Goal: Information Seeking & Learning: Find specific page/section

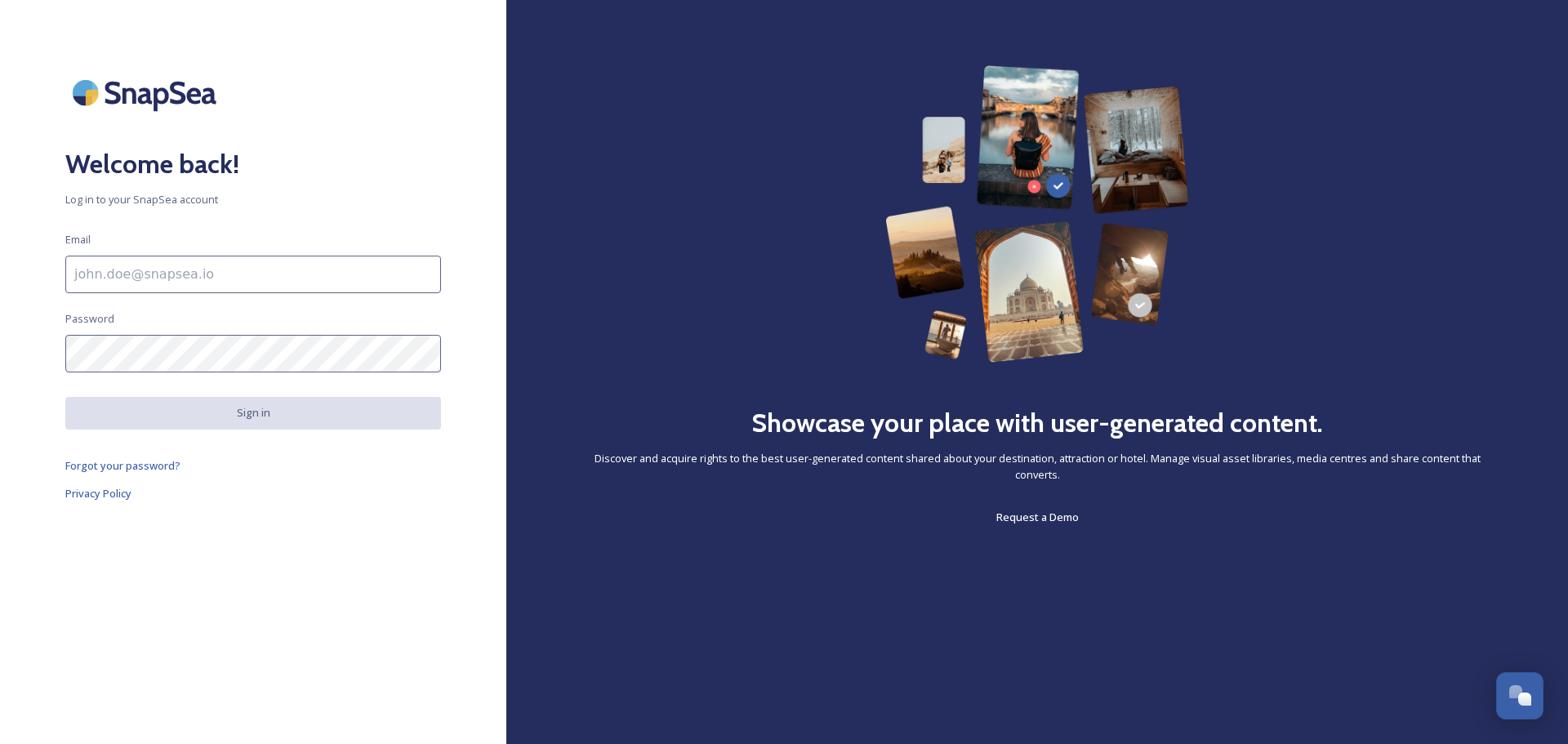
click at [258, 267] on input at bounding box center [252, 274] width 376 height 38
type input "natalee@visitnacogdoches.org"
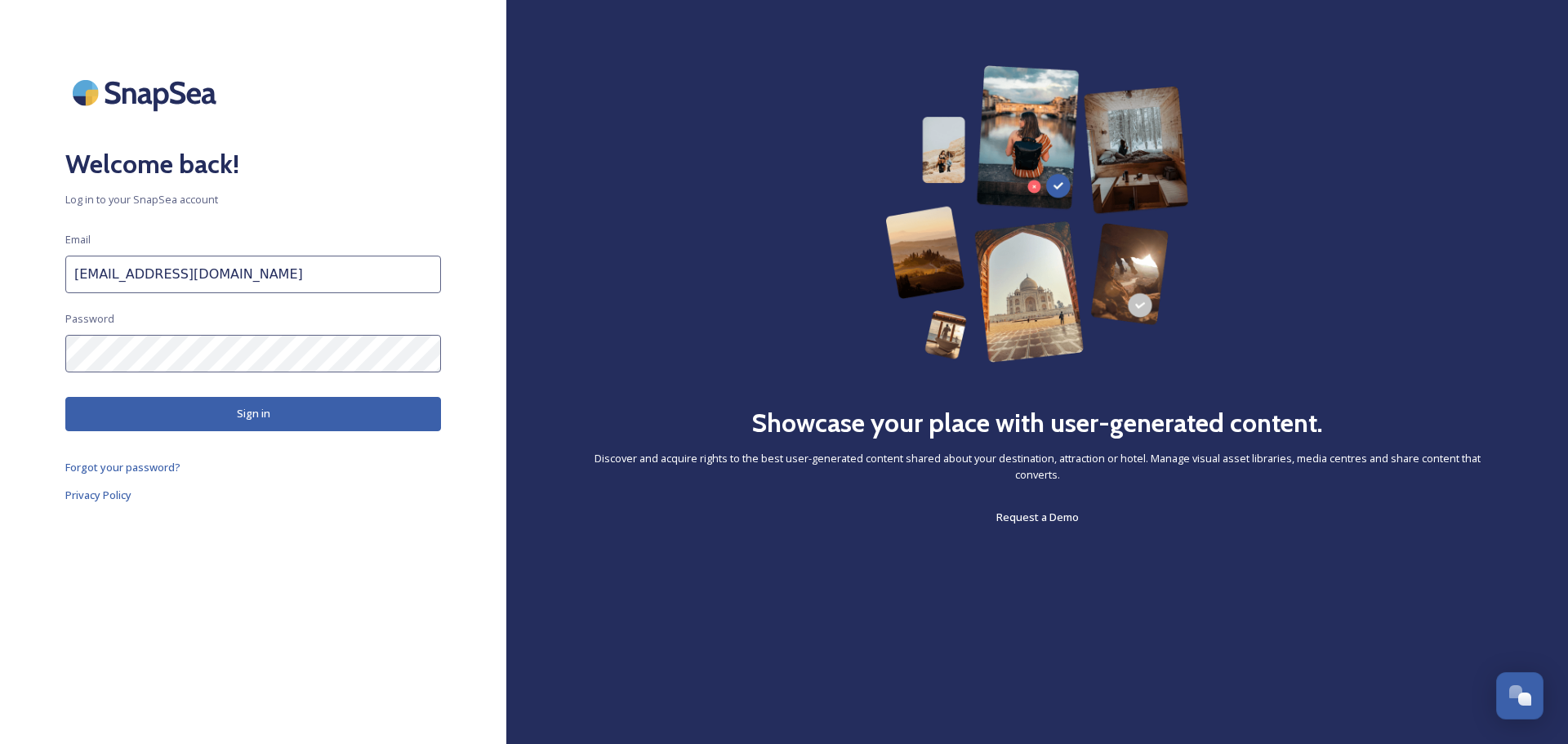
click at [296, 414] on button "Sign in" at bounding box center [252, 413] width 376 height 33
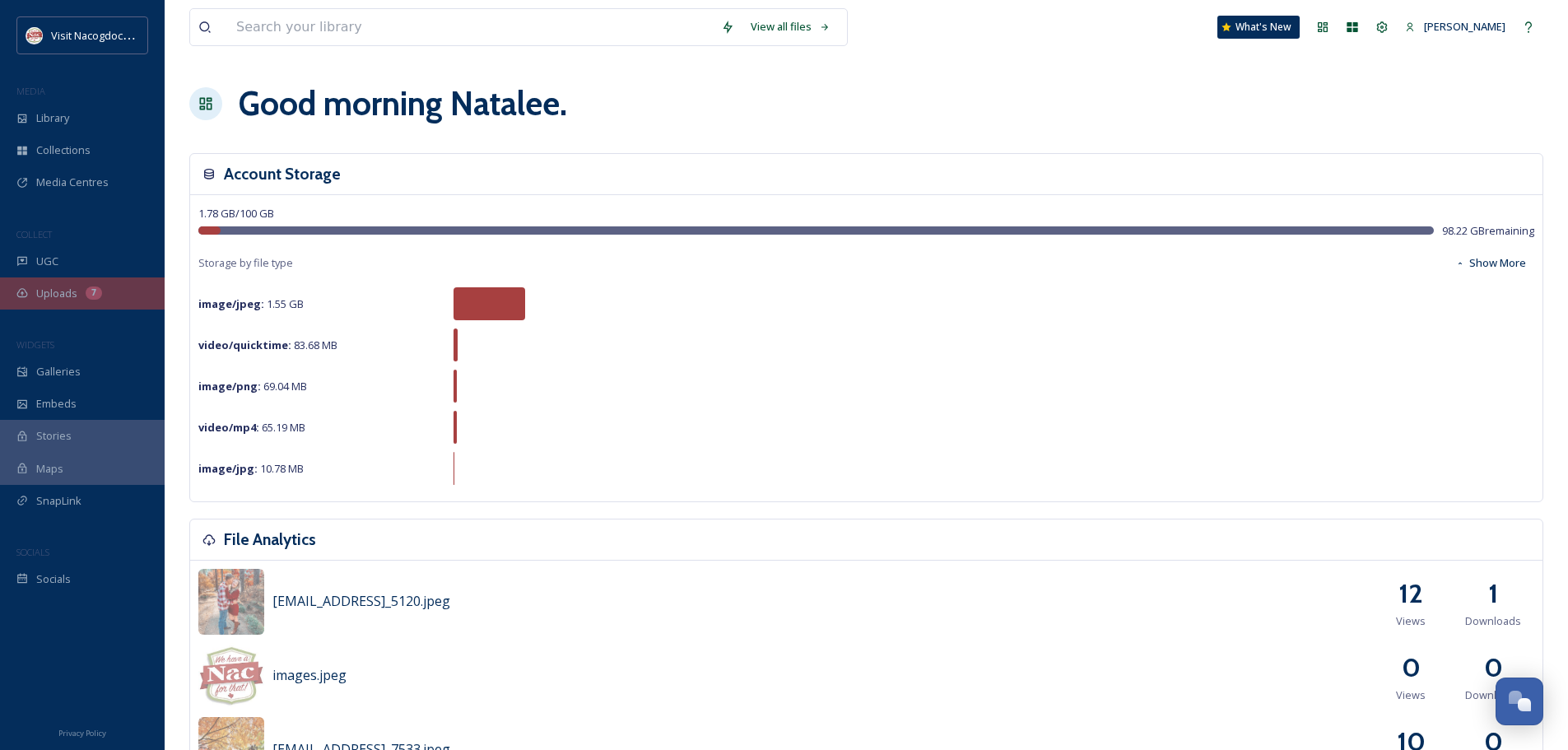
click at [98, 294] on div "7" at bounding box center [94, 293] width 17 height 13
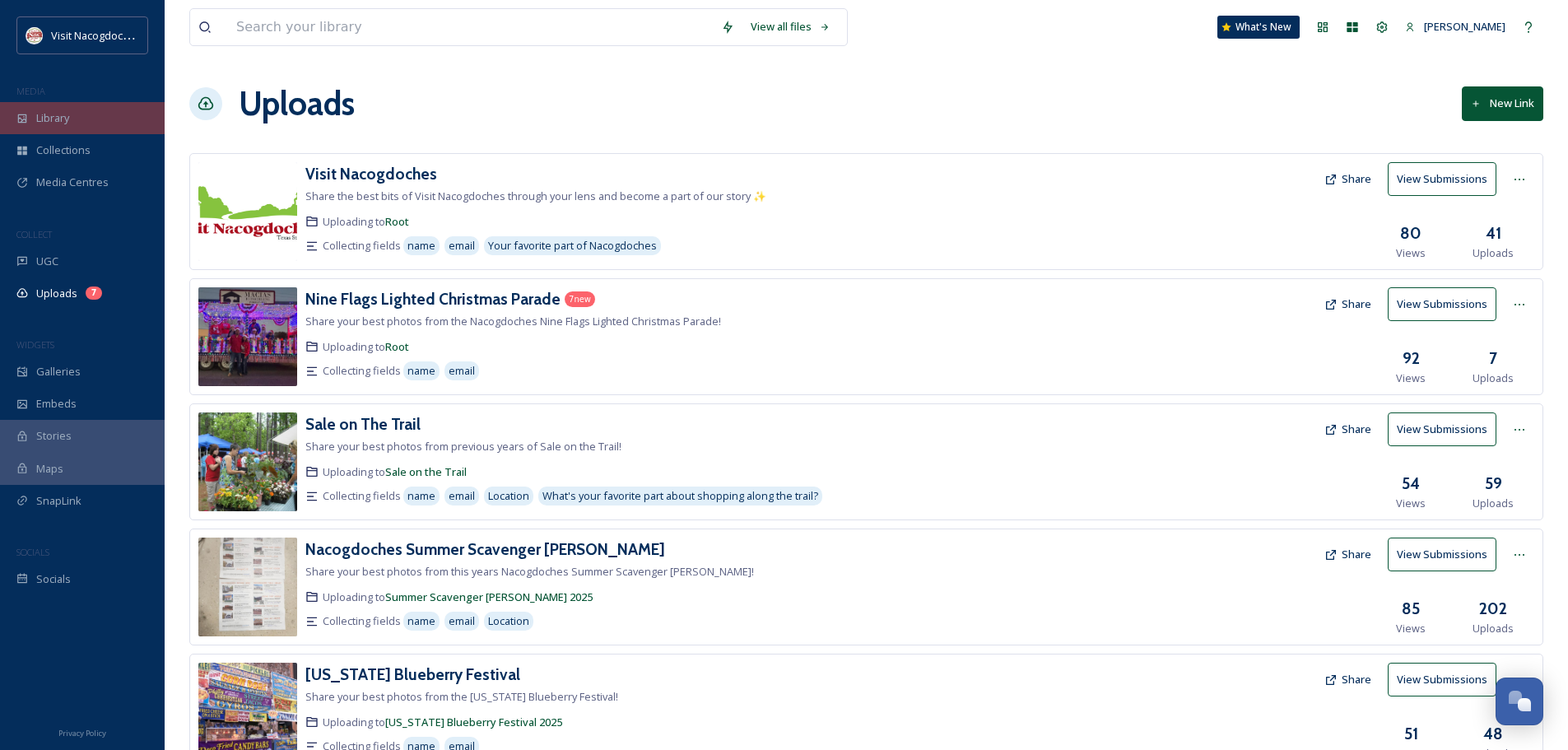
click at [69, 112] on span "Library" at bounding box center [52, 118] width 33 height 16
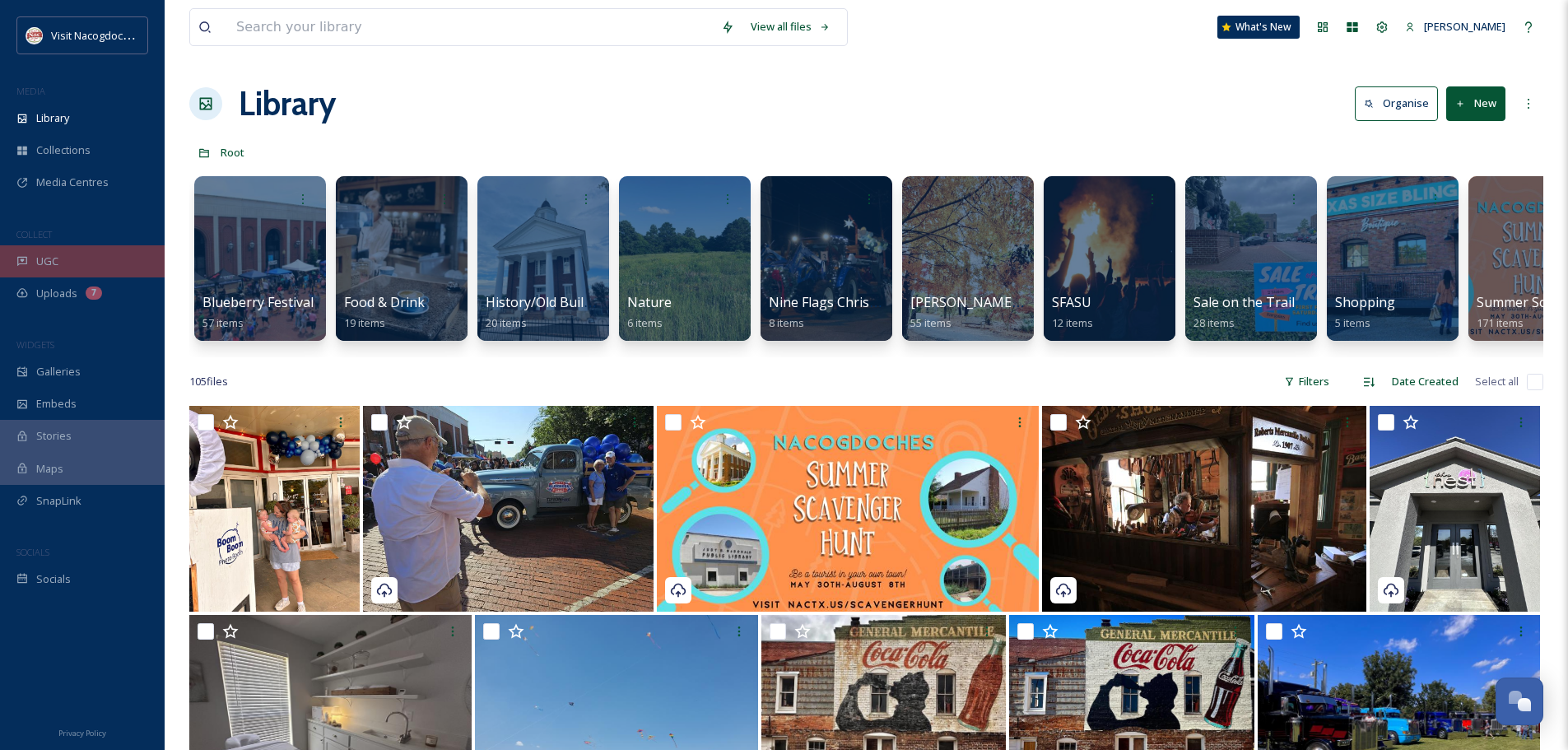
click at [99, 263] on div "UGC" at bounding box center [82, 262] width 165 height 32
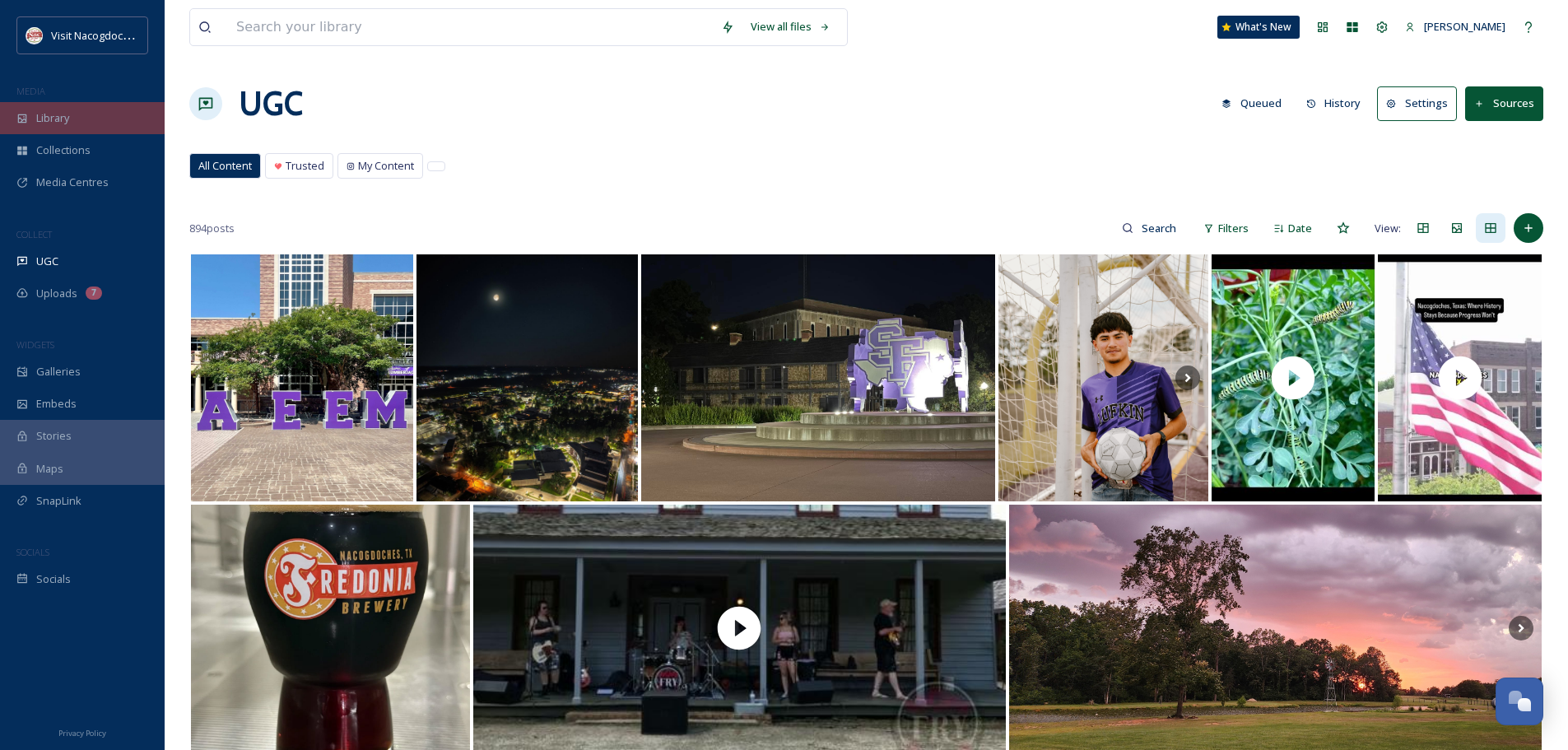
click at [30, 117] on div "Library" at bounding box center [82, 118] width 165 height 32
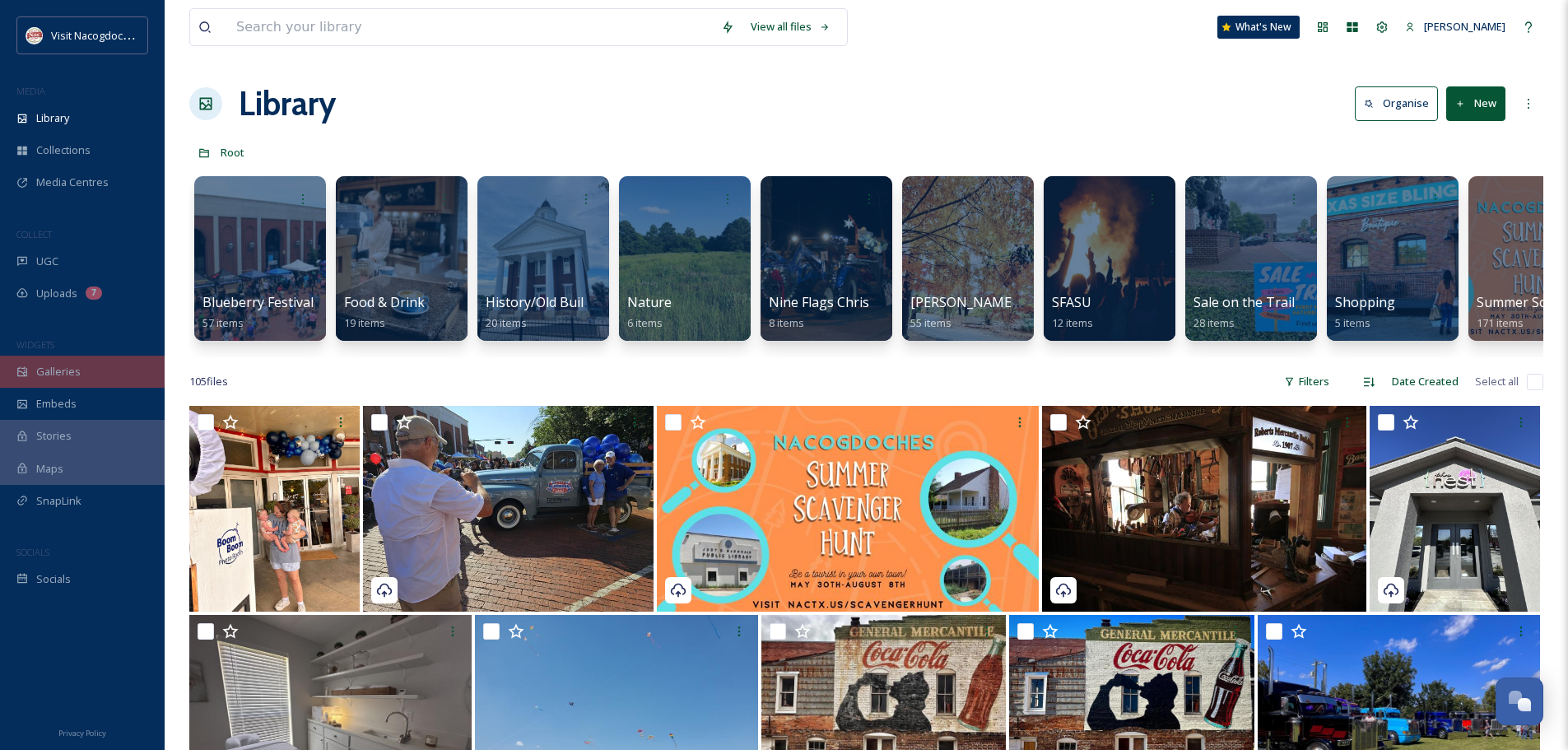
click at [100, 363] on div "Galleries" at bounding box center [82, 371] width 165 height 32
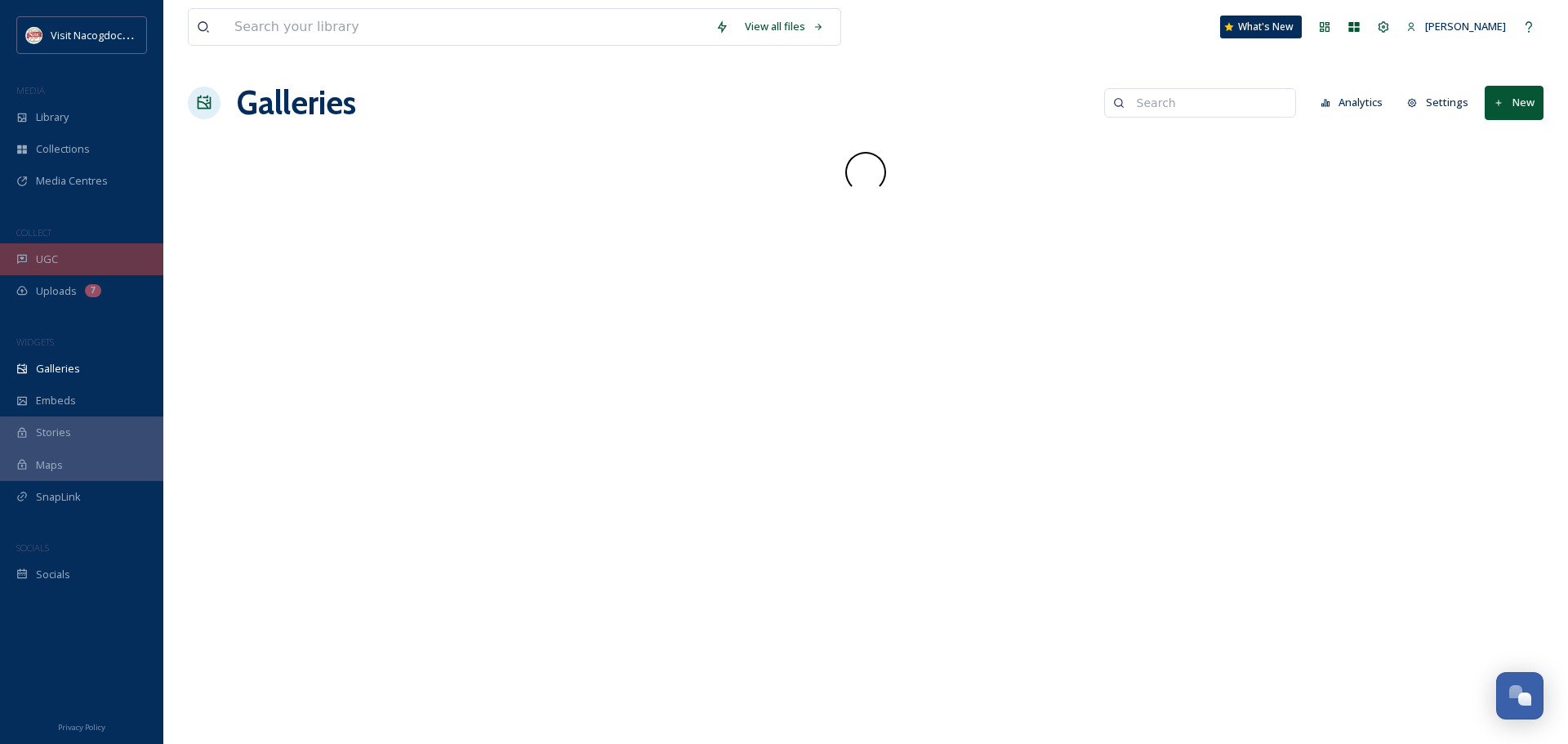
click at [65, 253] on div "UGC" at bounding box center [82, 259] width 164 height 32
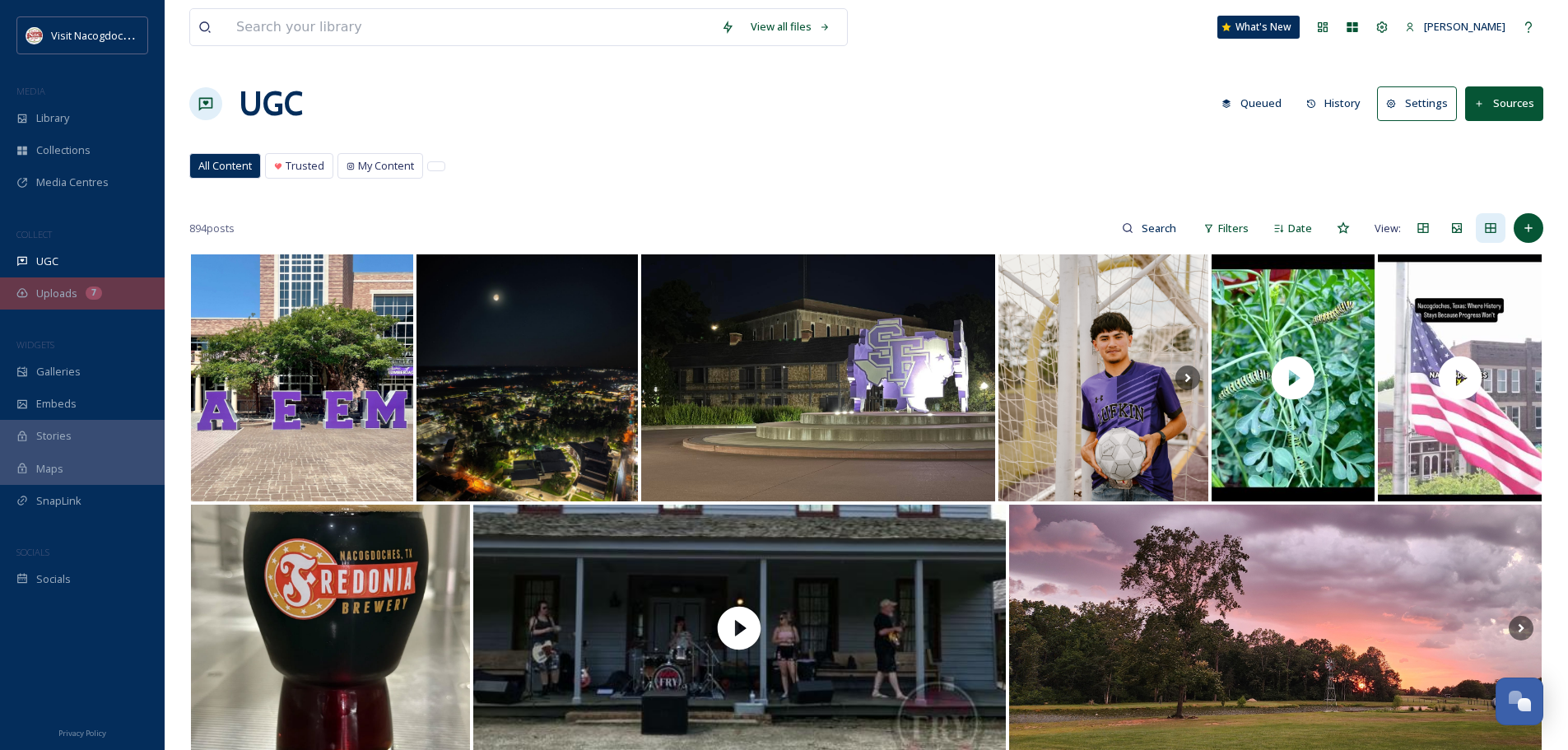
click at [62, 280] on div "Uploads 7" at bounding box center [82, 293] width 165 height 32
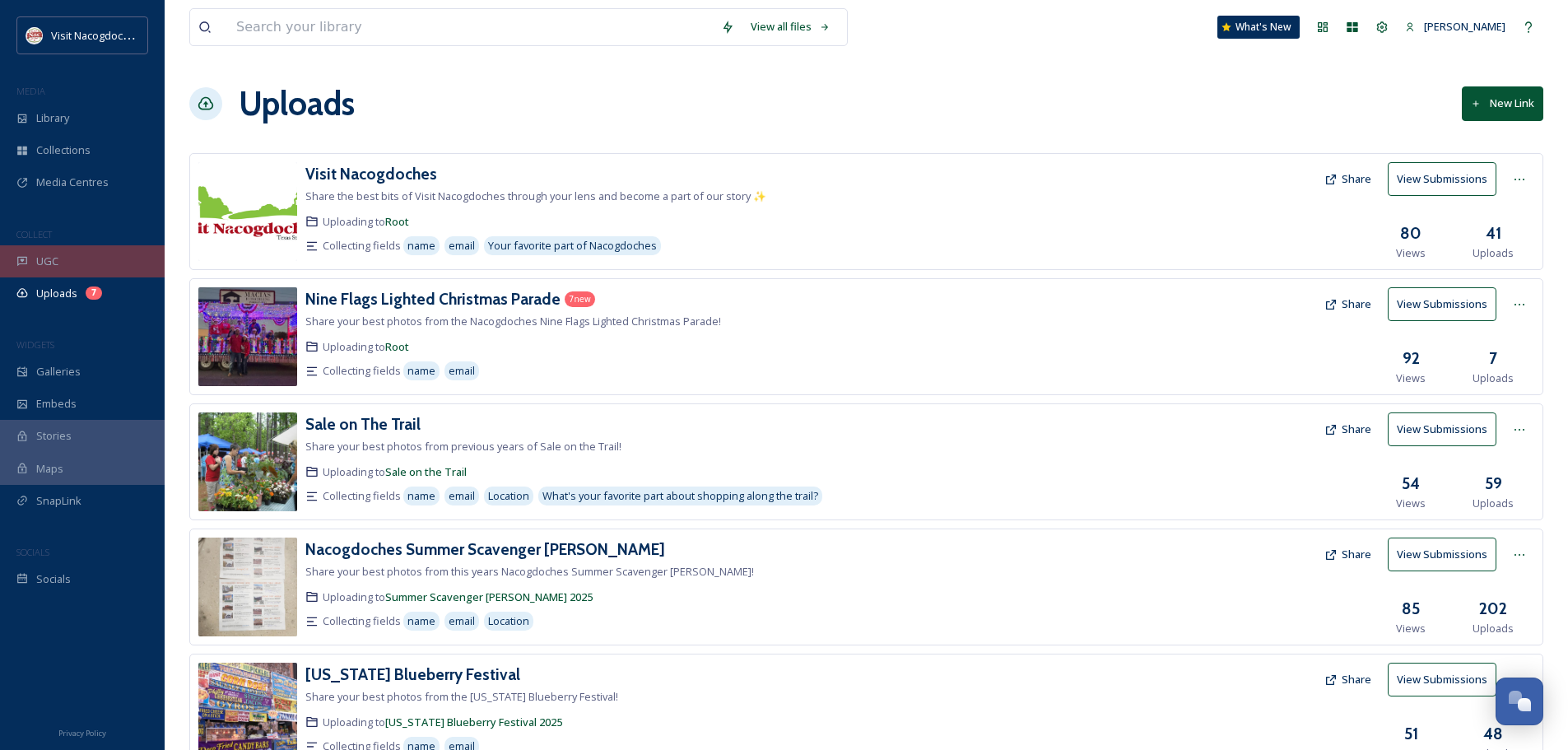
click at [43, 247] on div "UGC" at bounding box center [82, 262] width 165 height 32
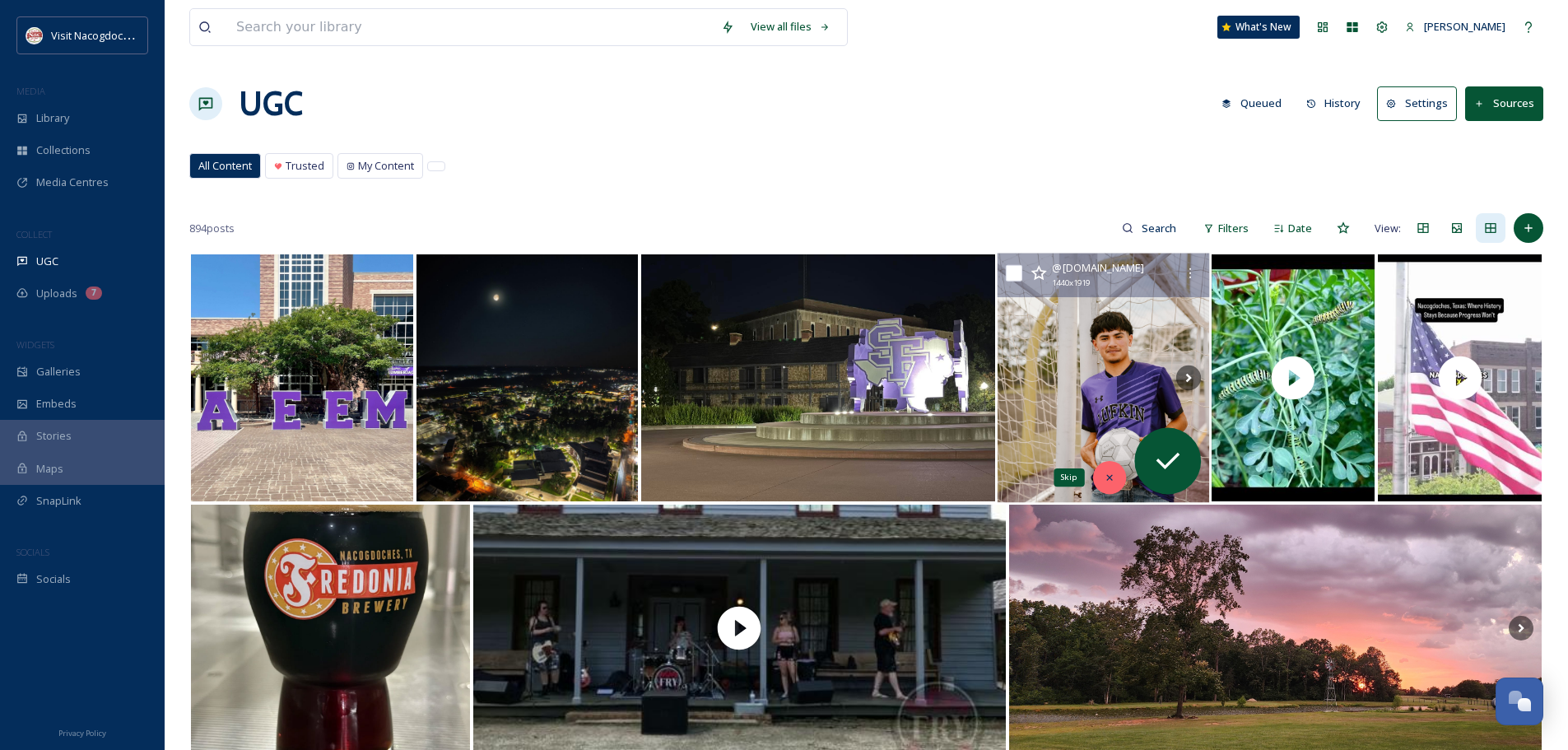
click at [1100, 469] on div "Skip" at bounding box center [1109, 477] width 33 height 33
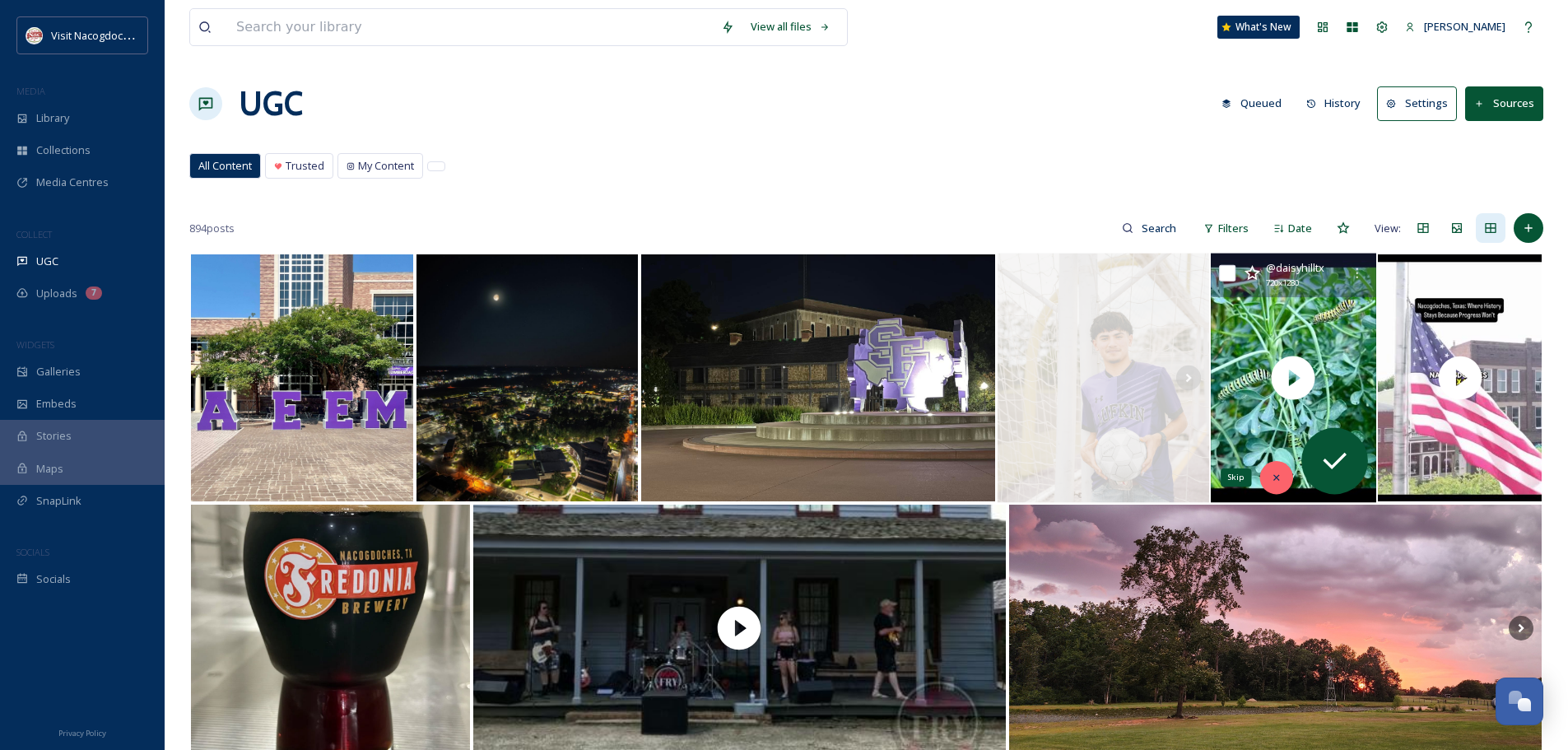
click at [1272, 465] on div "Skip" at bounding box center [1275, 477] width 33 height 33
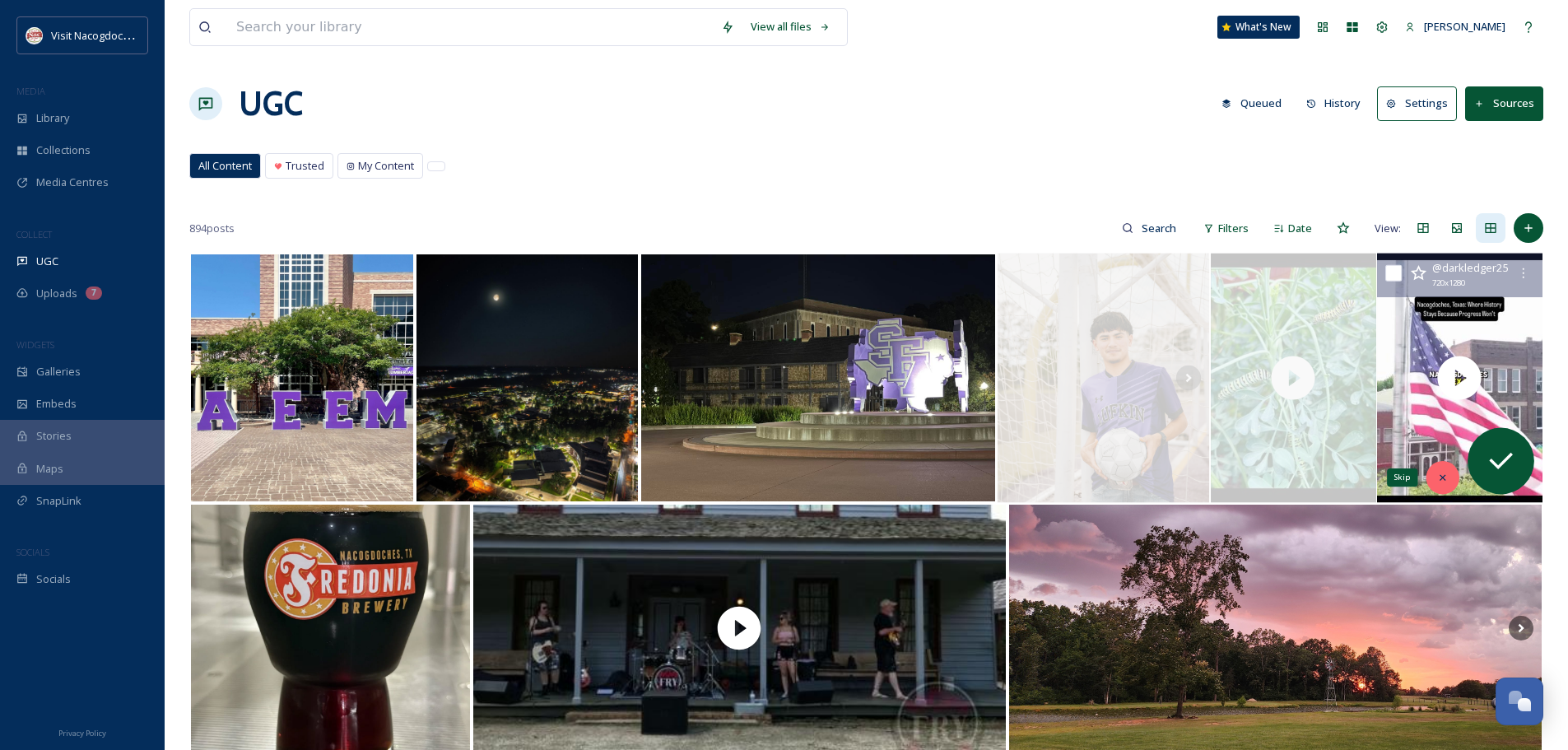
click at [1440, 476] on icon at bounding box center [1442, 478] width 5 height 5
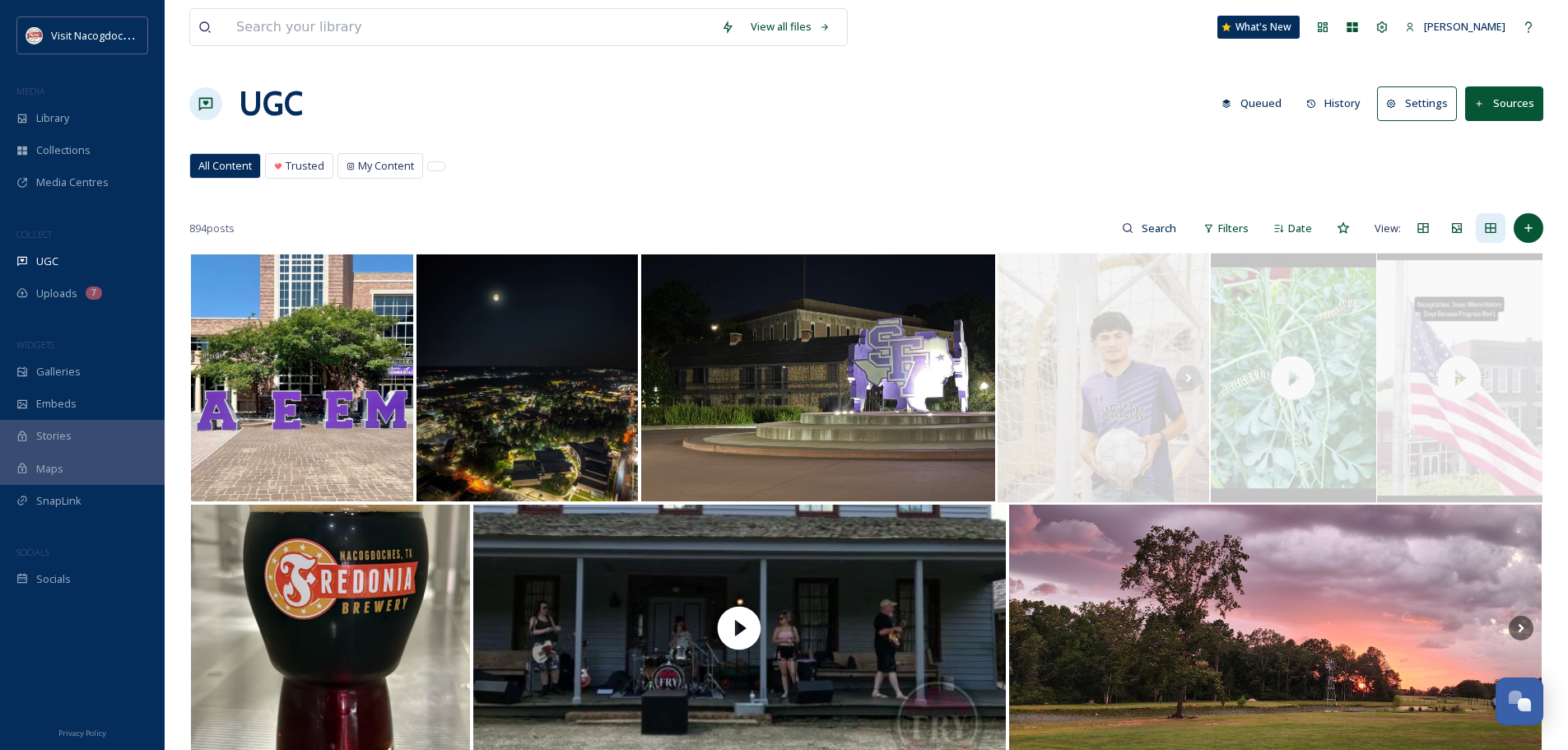
click at [581, 166] on div "All Content Trusted My Content All Content Trusted My Content" at bounding box center [866, 170] width 1353 height 34
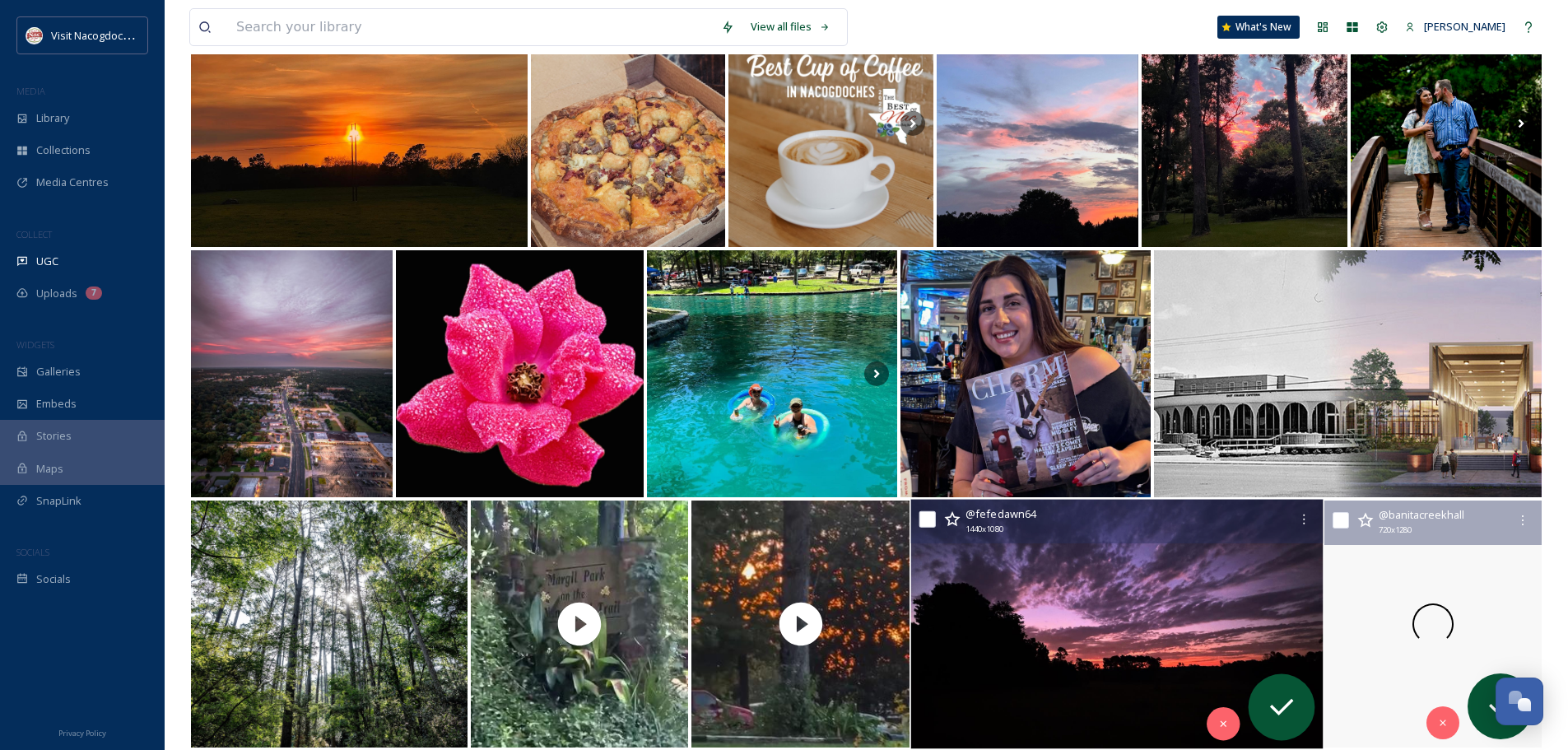
scroll to position [823, 0]
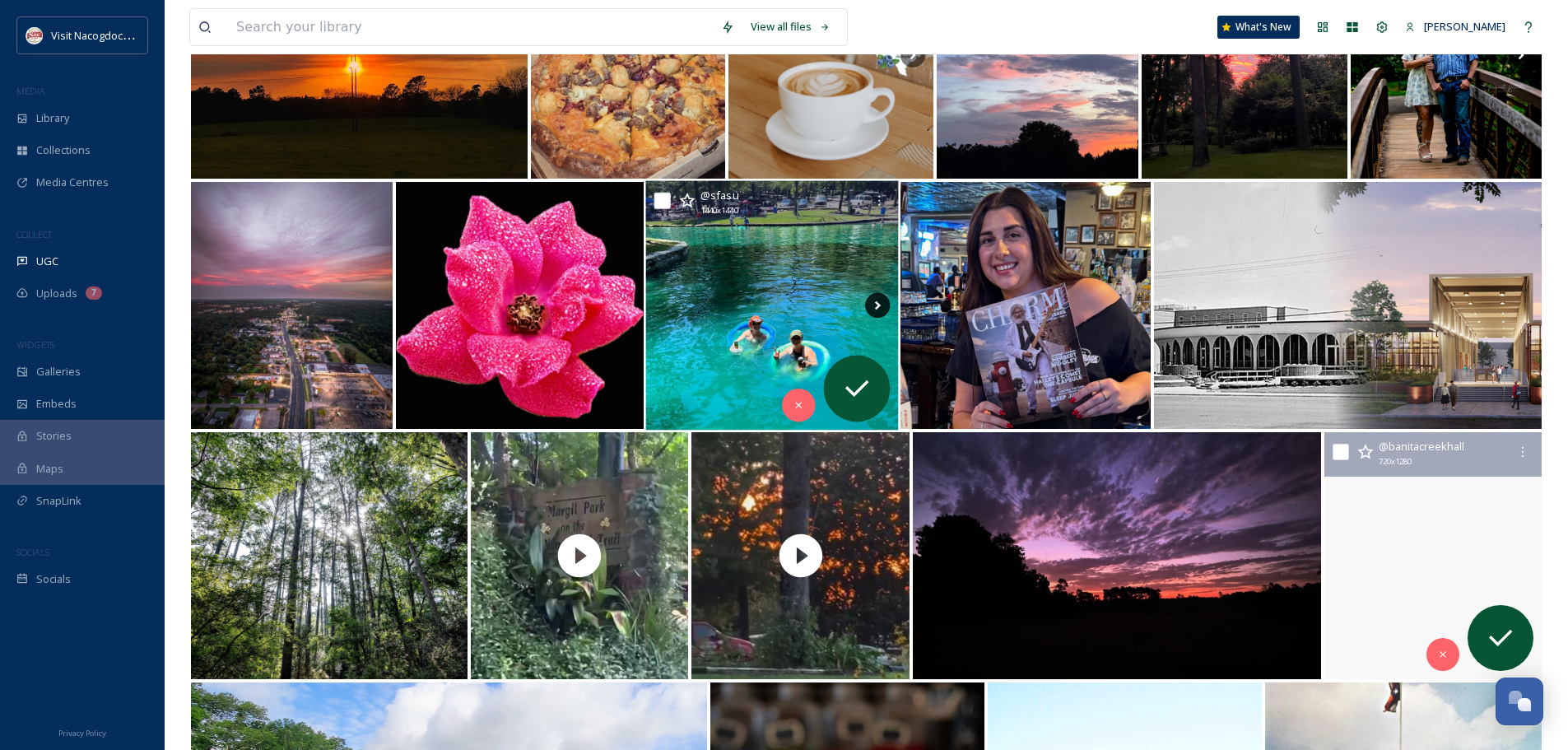
click at [870, 306] on icon at bounding box center [878, 306] width 25 height 25
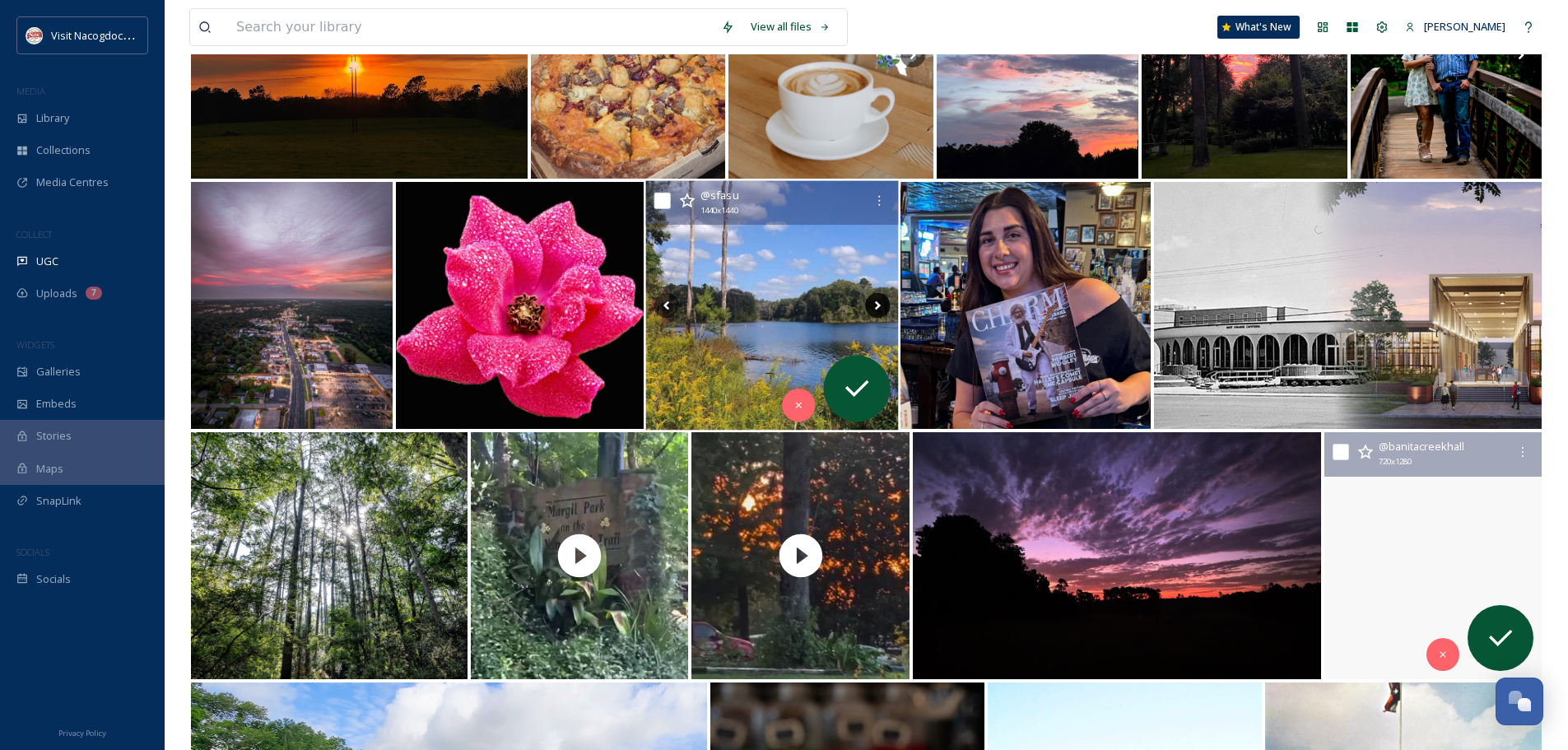
click at [870, 306] on icon at bounding box center [878, 306] width 25 height 25
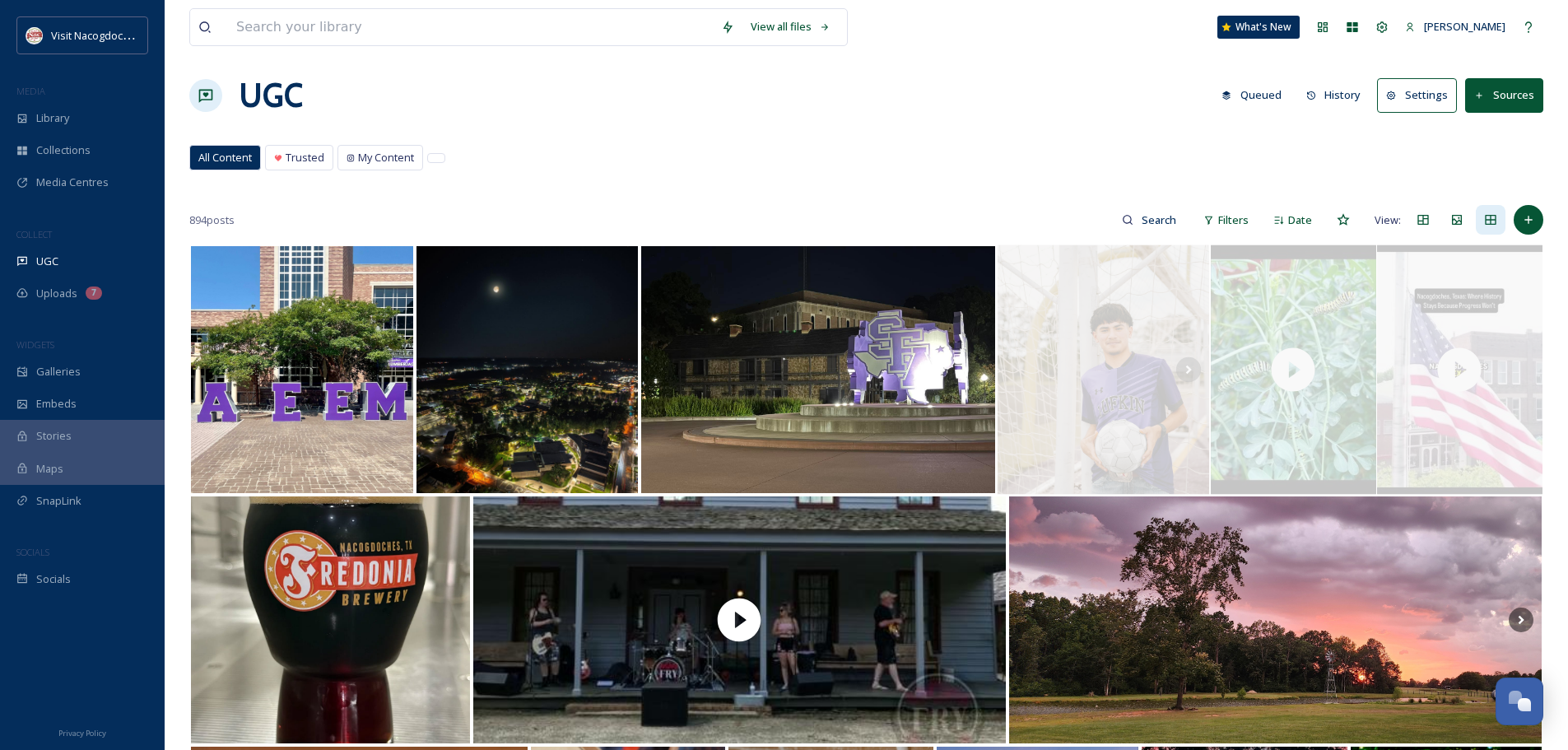
scroll to position [0, 0]
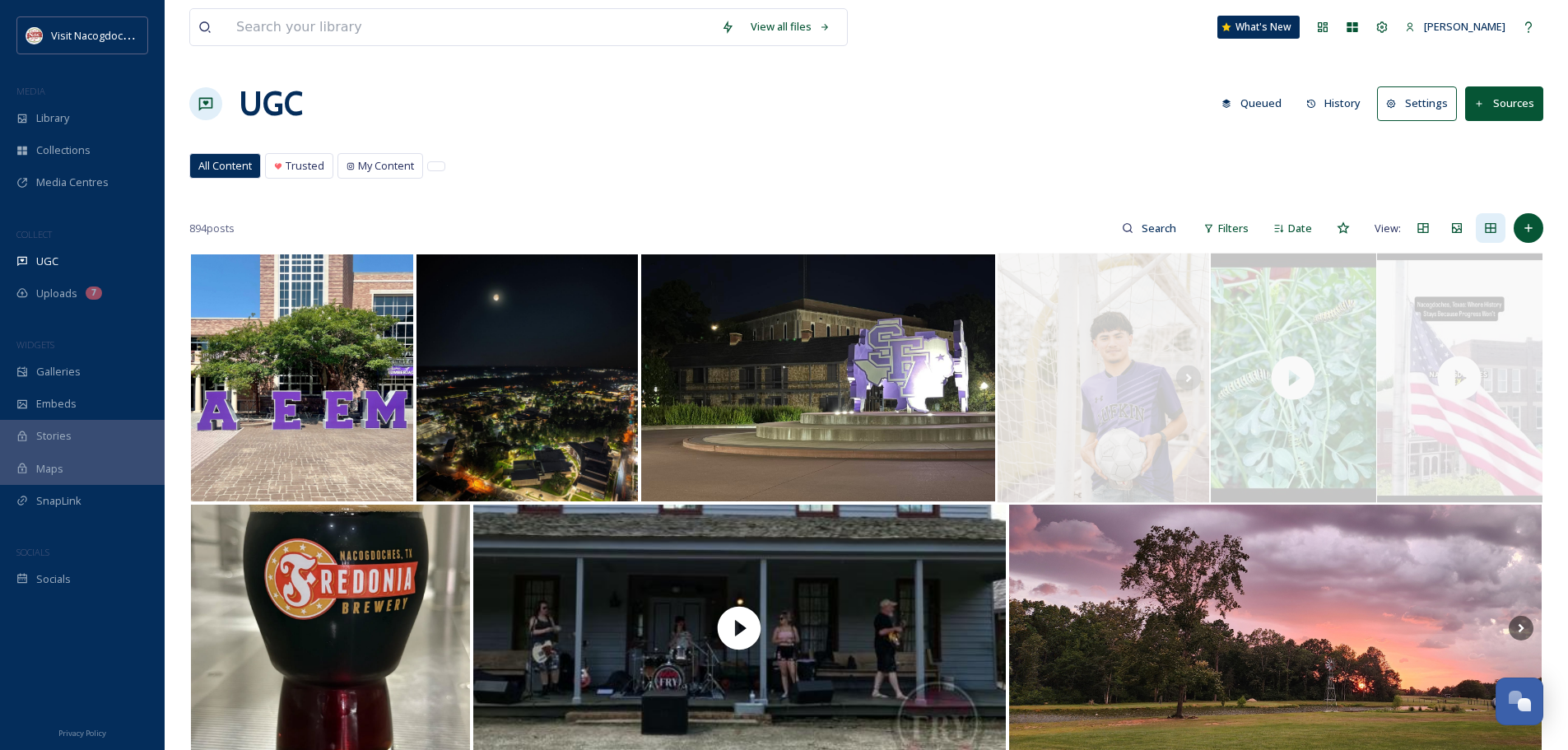
click at [1138, 298] on img at bounding box center [1103, 378] width 212 height 249
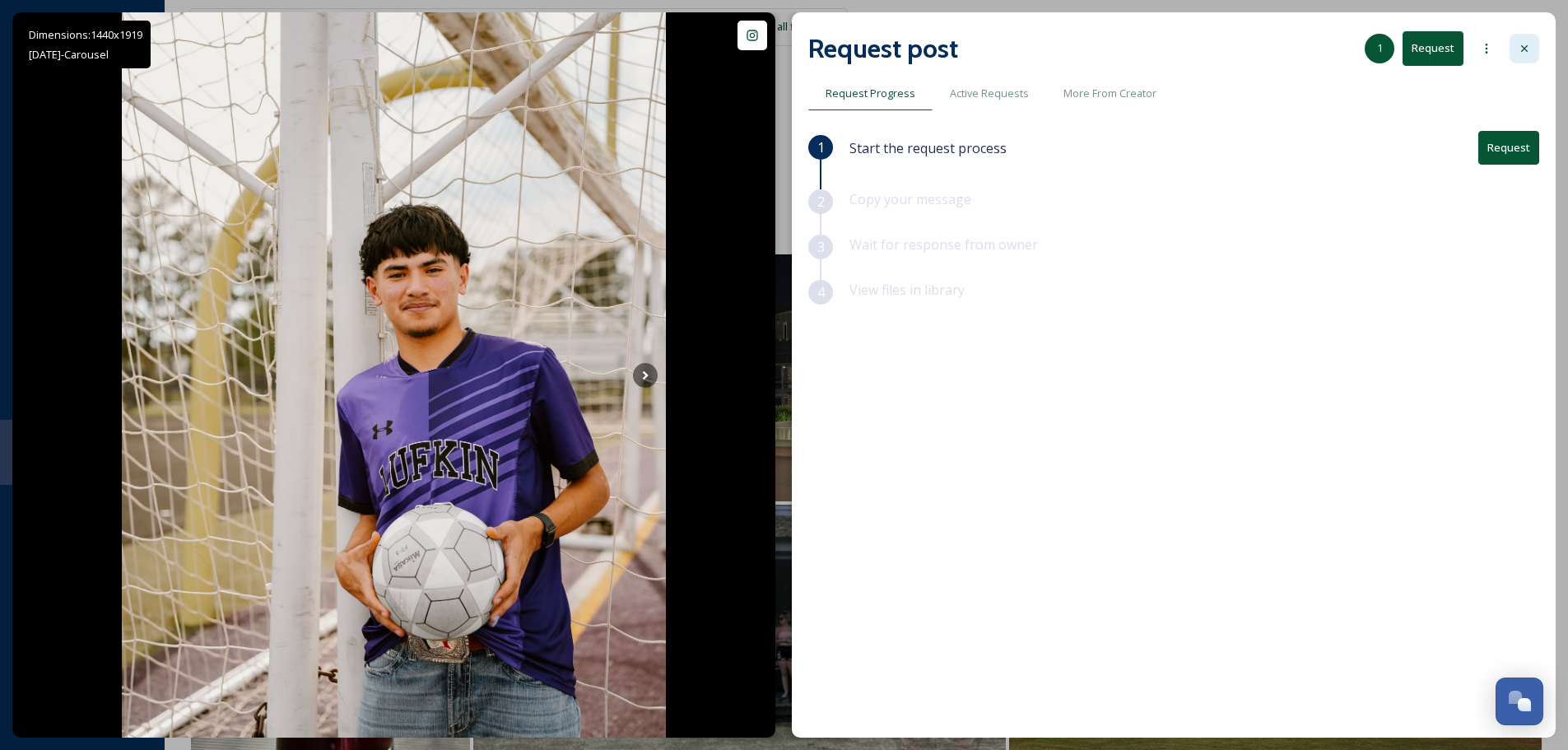
click at [1526, 51] on icon at bounding box center [1524, 48] width 13 height 13
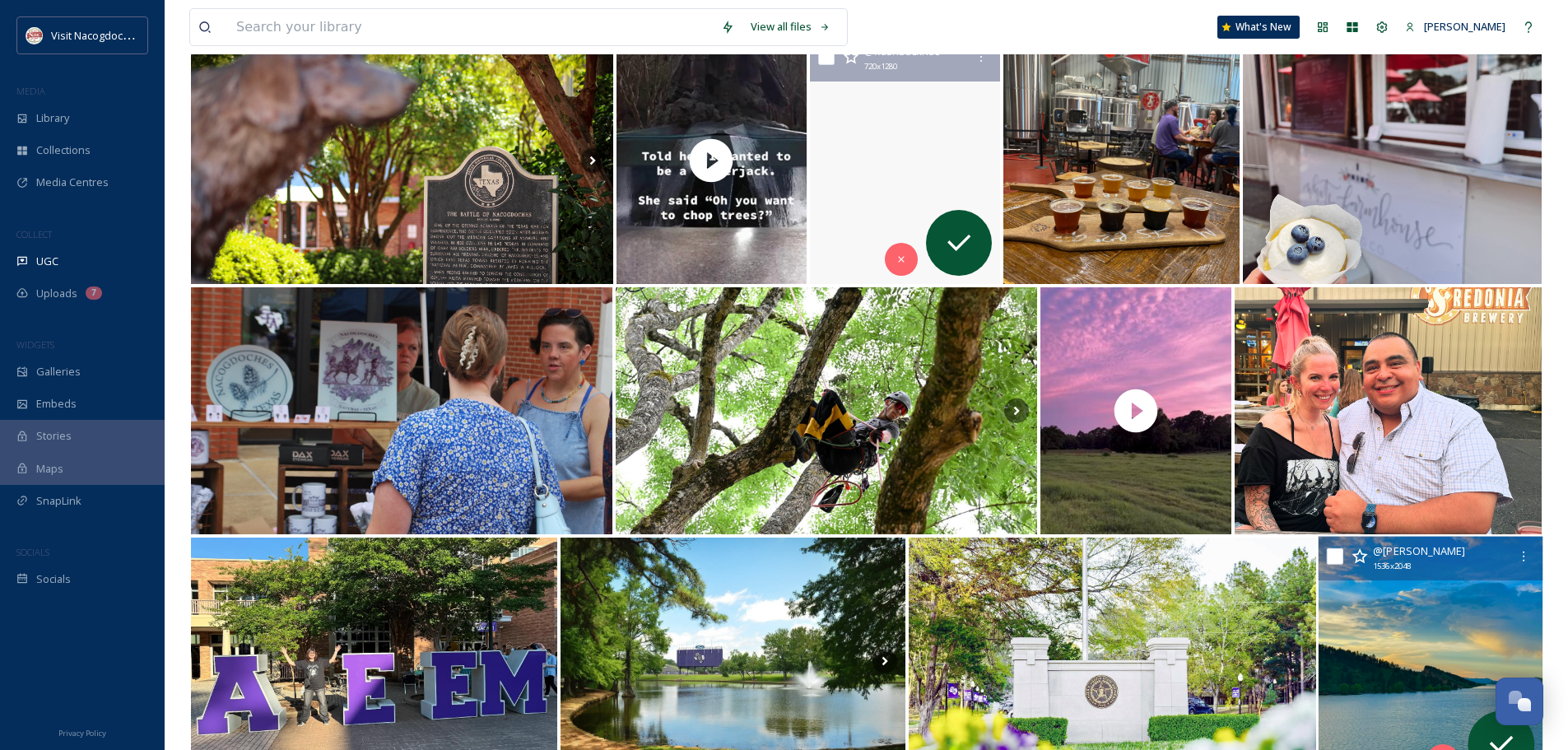
scroll to position [2743, 0]
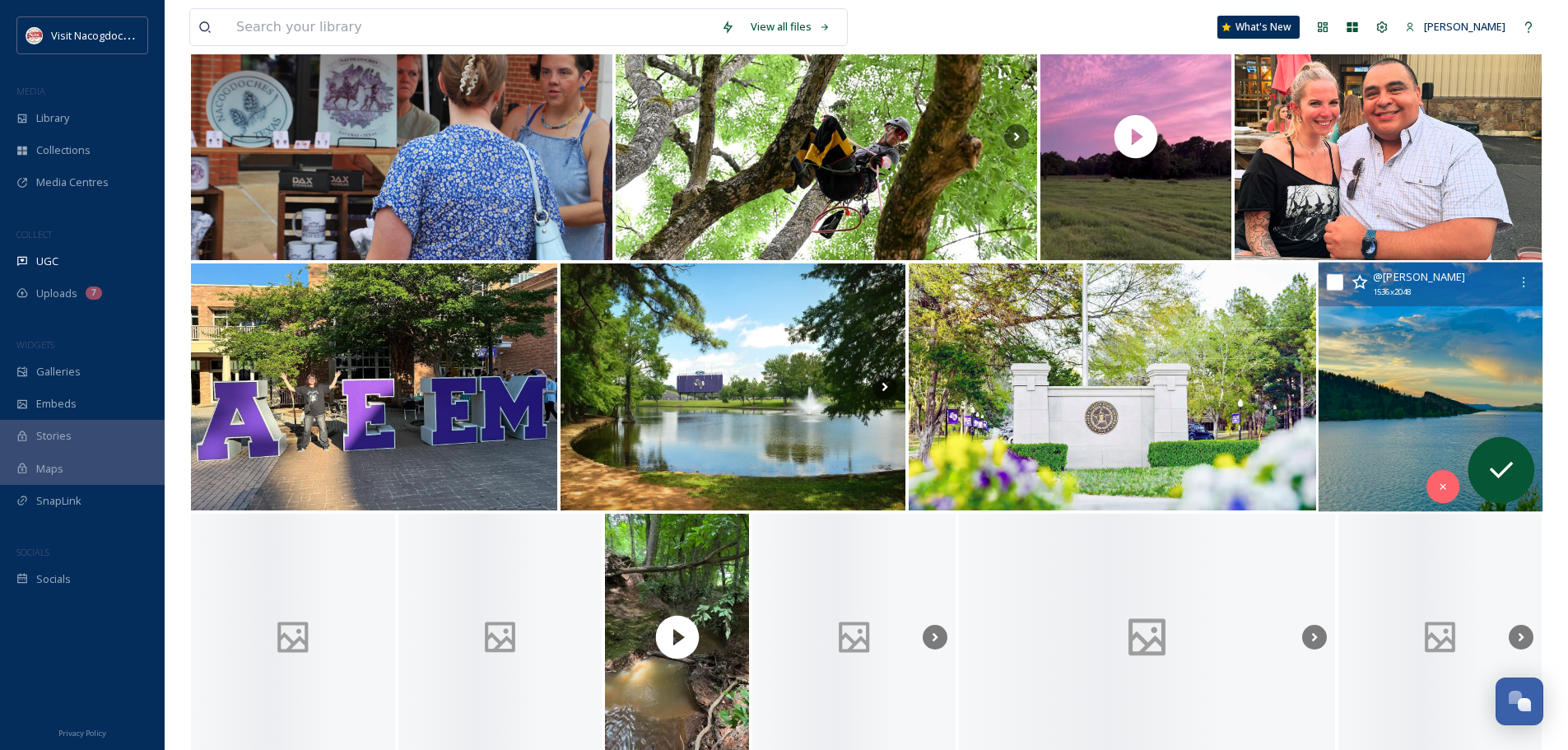
click at [1418, 353] on img at bounding box center [1430, 387] width 224 height 249
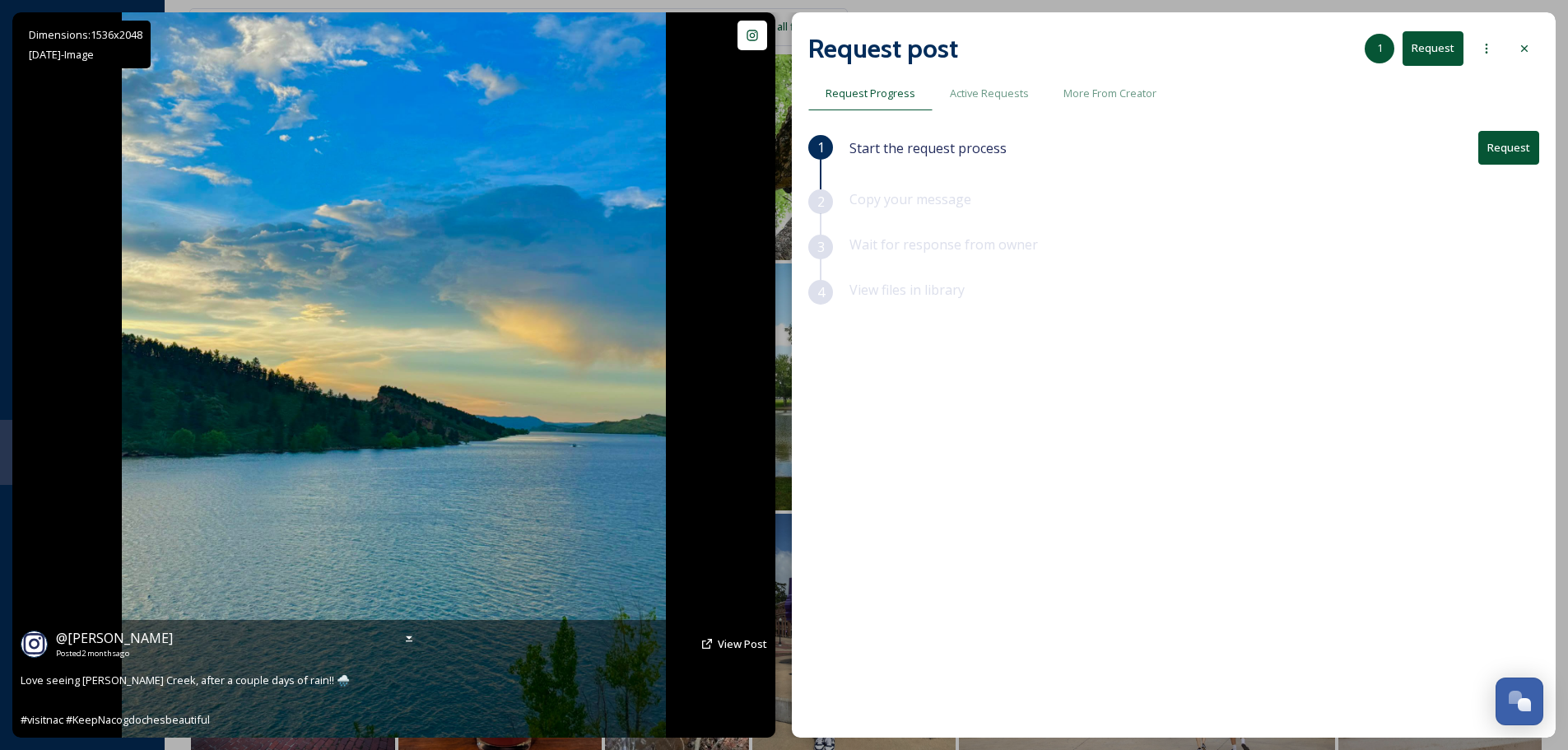
drag, startPoint x: 270, startPoint y: 637, endPoint x: 45, endPoint y: 644, distance: 225.1
click at [45, 644] on div "@ edgar_munoz_easttex_realtor Posted 2 months ago View Post" at bounding box center [394, 643] width 746 height 31
copy span "@ edgar_munoz_easttex_realtor"
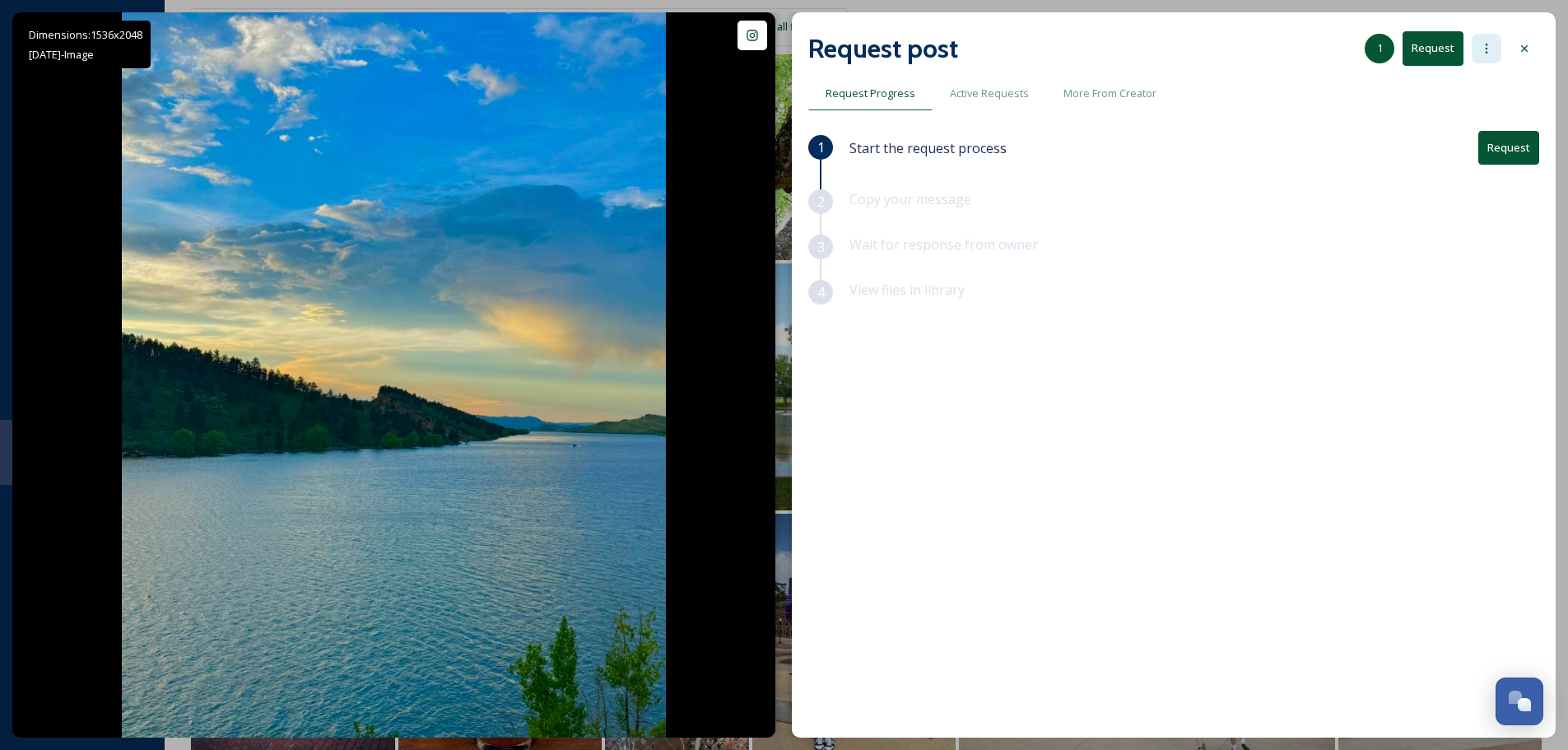
click at [1484, 44] on icon at bounding box center [1486, 48] width 13 height 13
click at [1220, 61] on div "Request post 1 Request Add Posts To Queue Add To Tracked Blacklist Account Auth…" at bounding box center [1174, 48] width 730 height 40
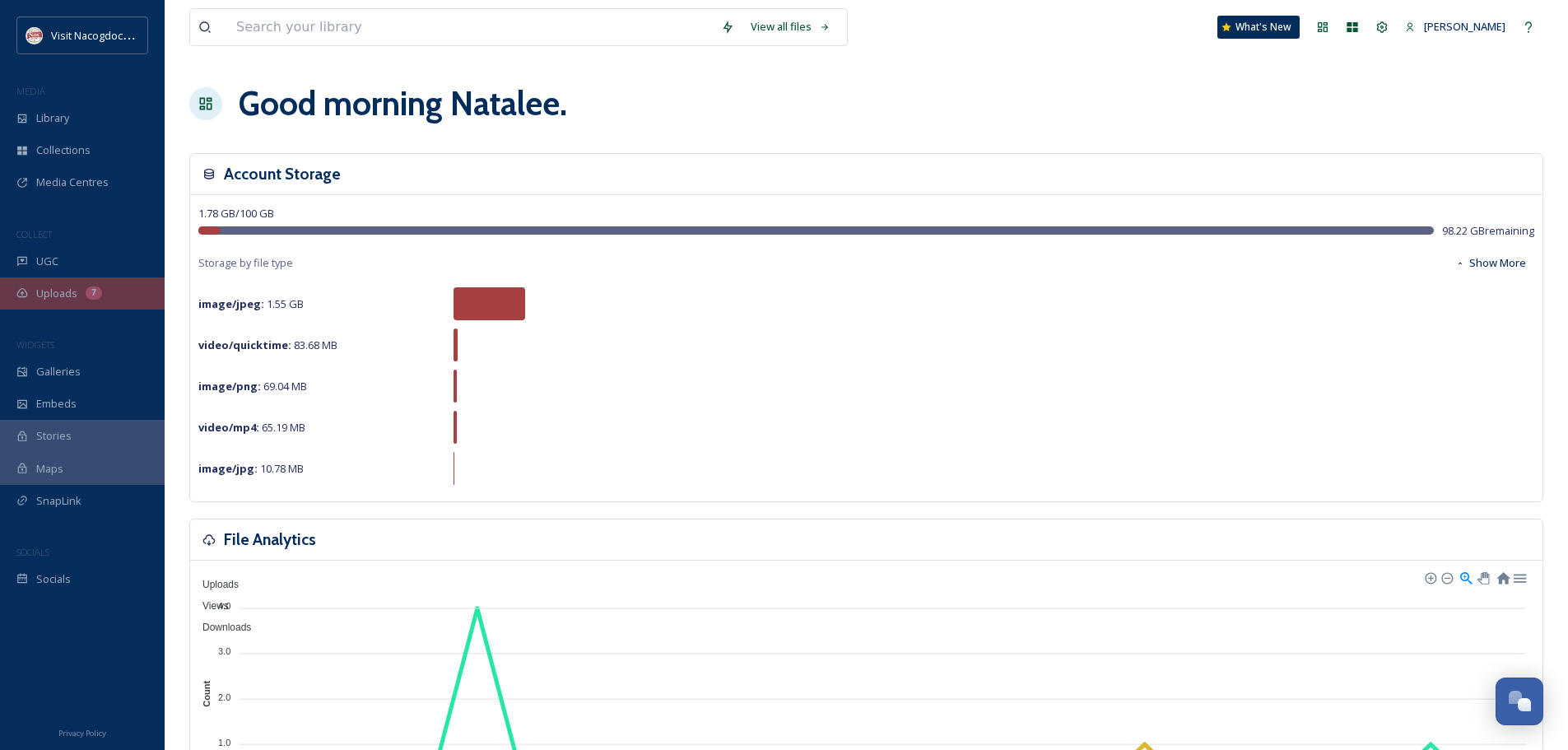
click at [125, 286] on div "Uploads 7" at bounding box center [82, 293] width 165 height 32
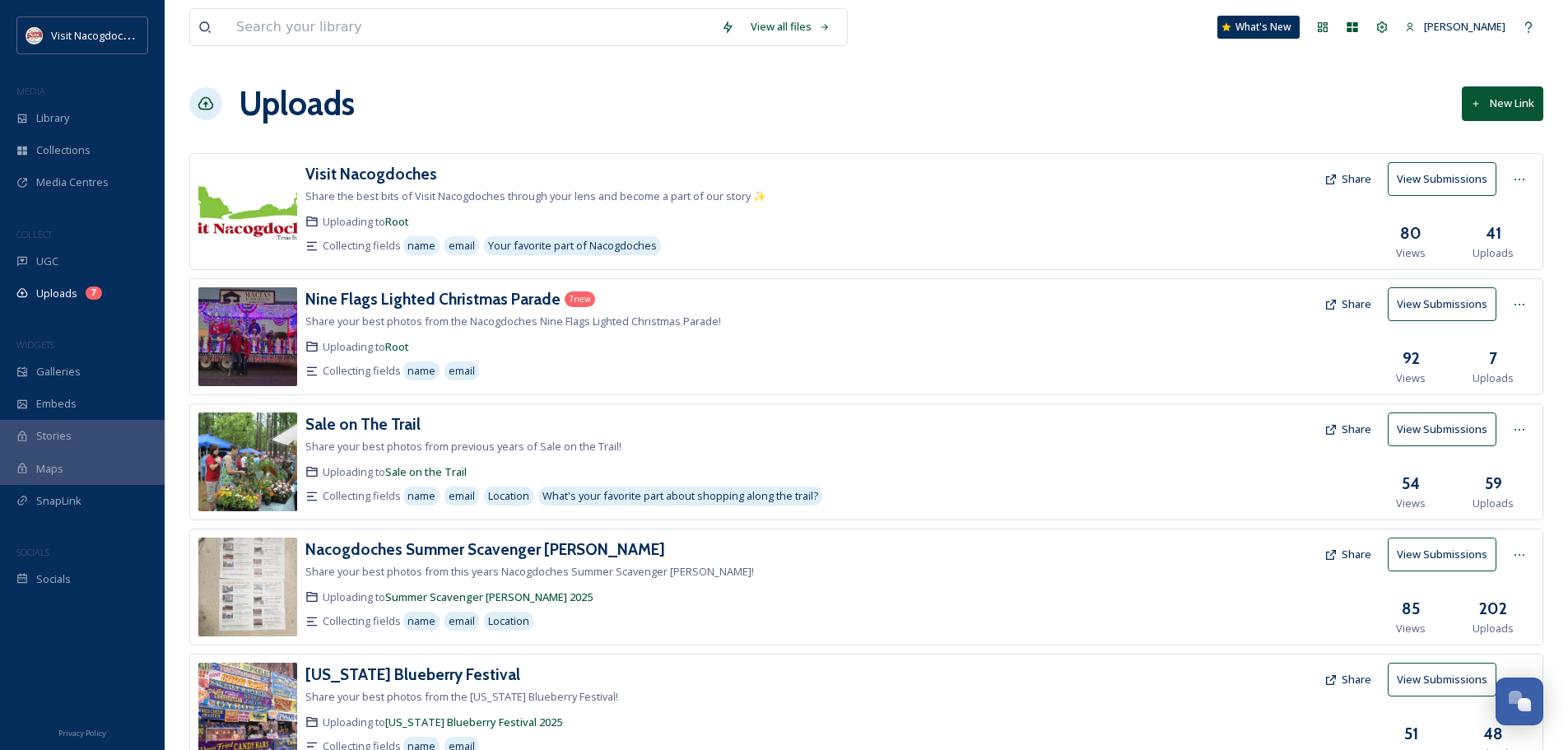
scroll to position [195, 0]
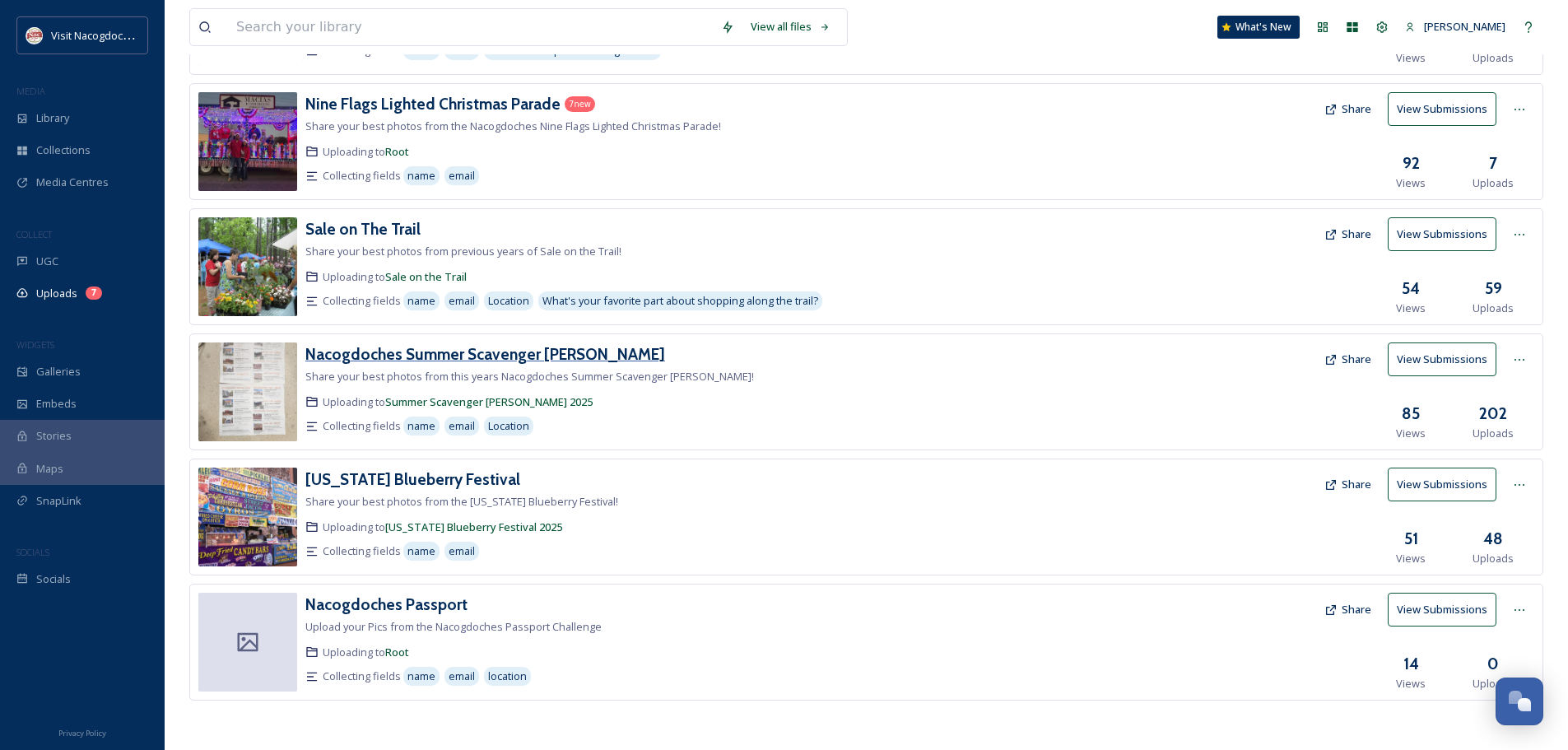
click at [472, 351] on h3 "Nacogdoches Summer Scavenger [PERSON_NAME]" at bounding box center [485, 354] width 360 height 20
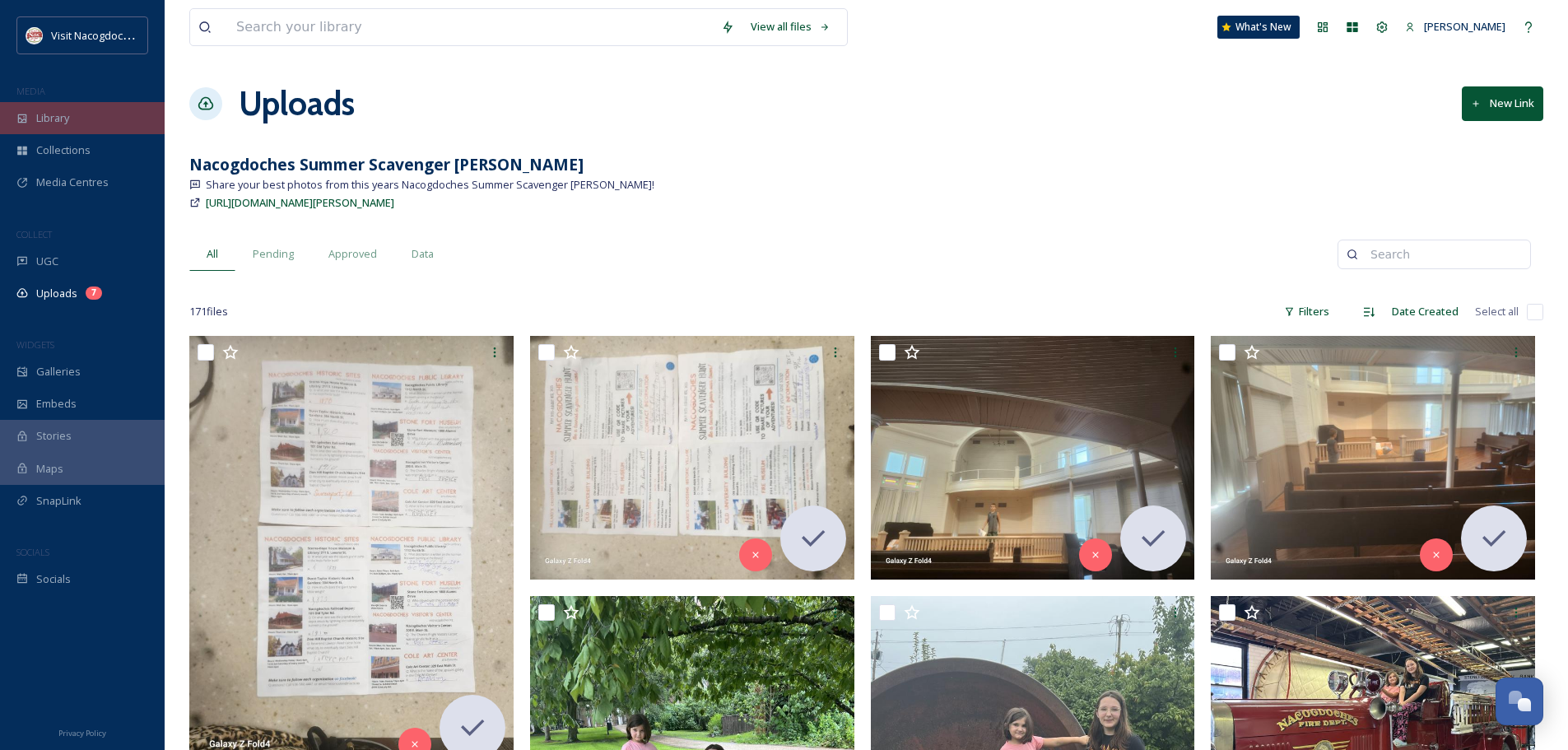
click at [74, 113] on div "Library" at bounding box center [82, 118] width 165 height 32
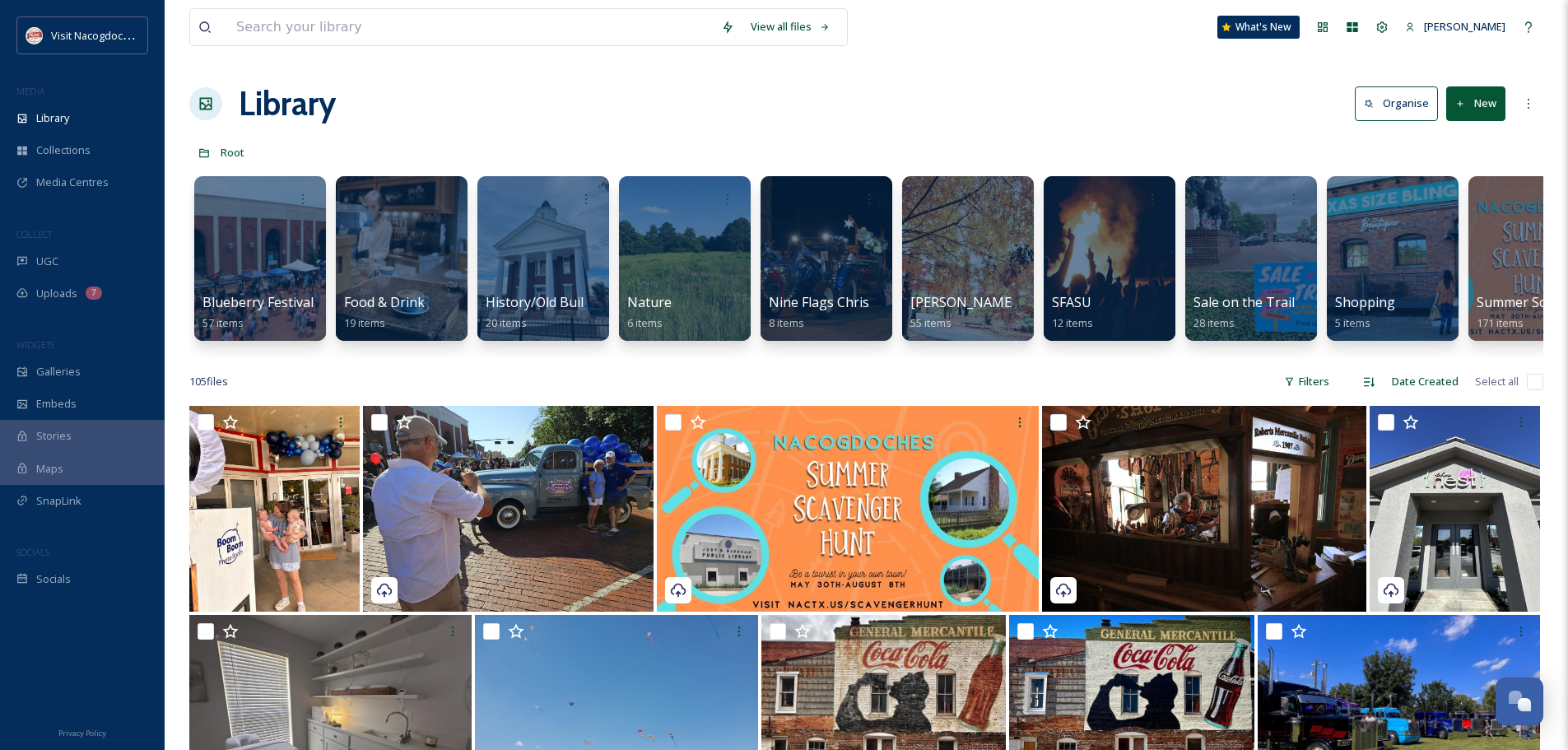
drag, startPoint x: 1069, startPoint y: 353, endPoint x: 1478, endPoint y: 365, distance: 409.2
click at [1478, 357] on div "Blueberry Festival 57 items Food & Drink 19 items History/Old Buildings 20 item…" at bounding box center [866, 262] width 1353 height 190
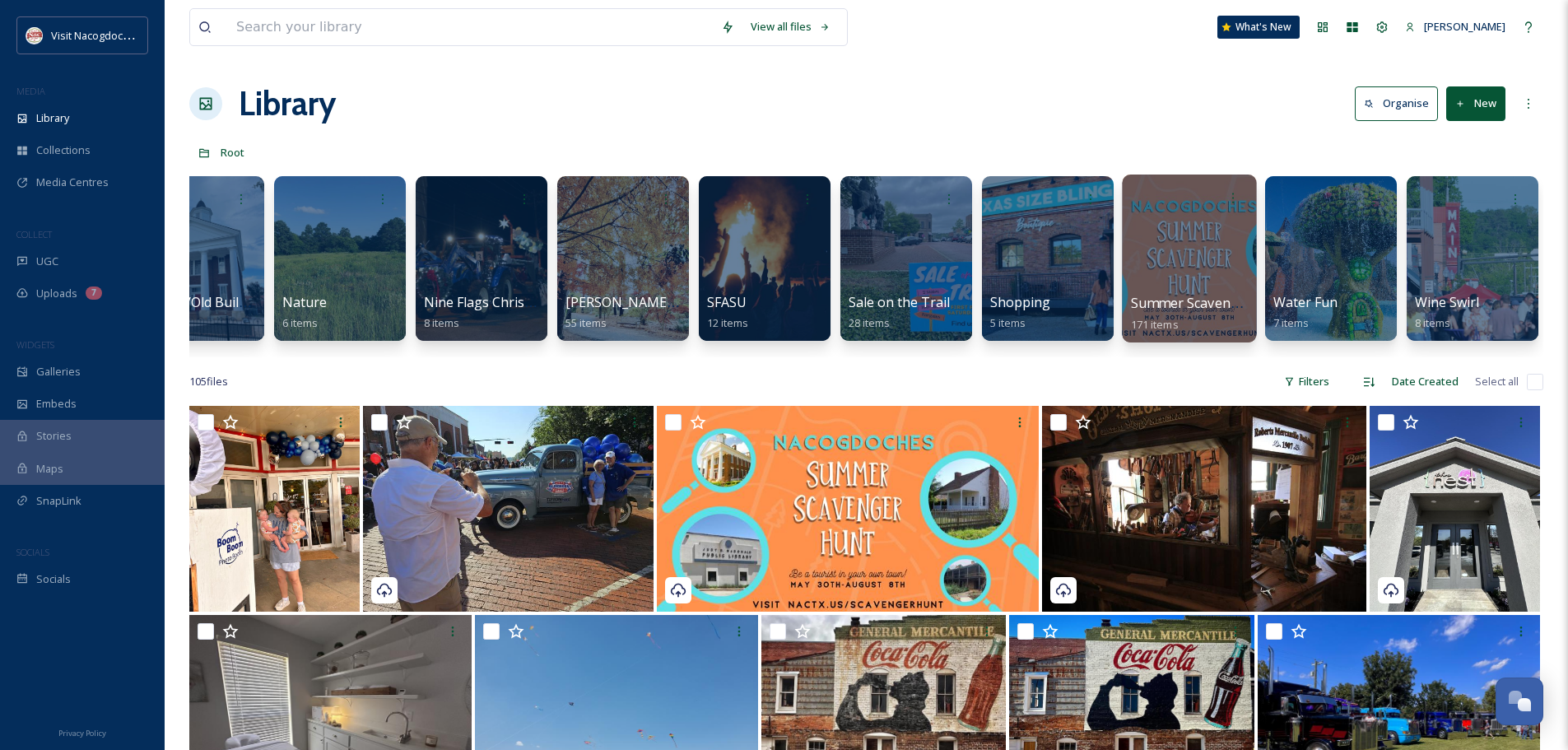
click at [1232, 249] on div at bounding box center [1188, 258] width 134 height 168
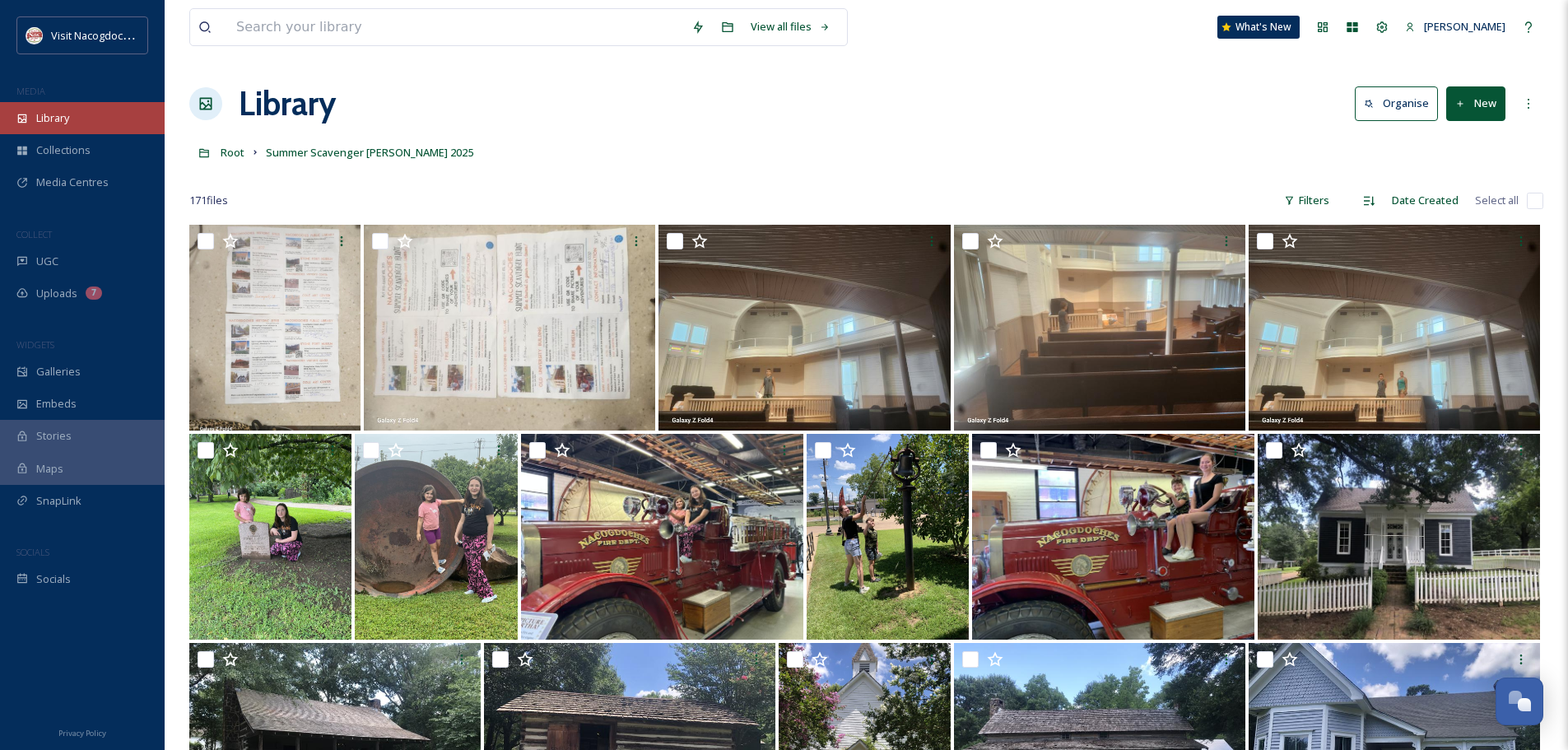
click at [57, 126] on span "Library" at bounding box center [52, 118] width 33 height 16
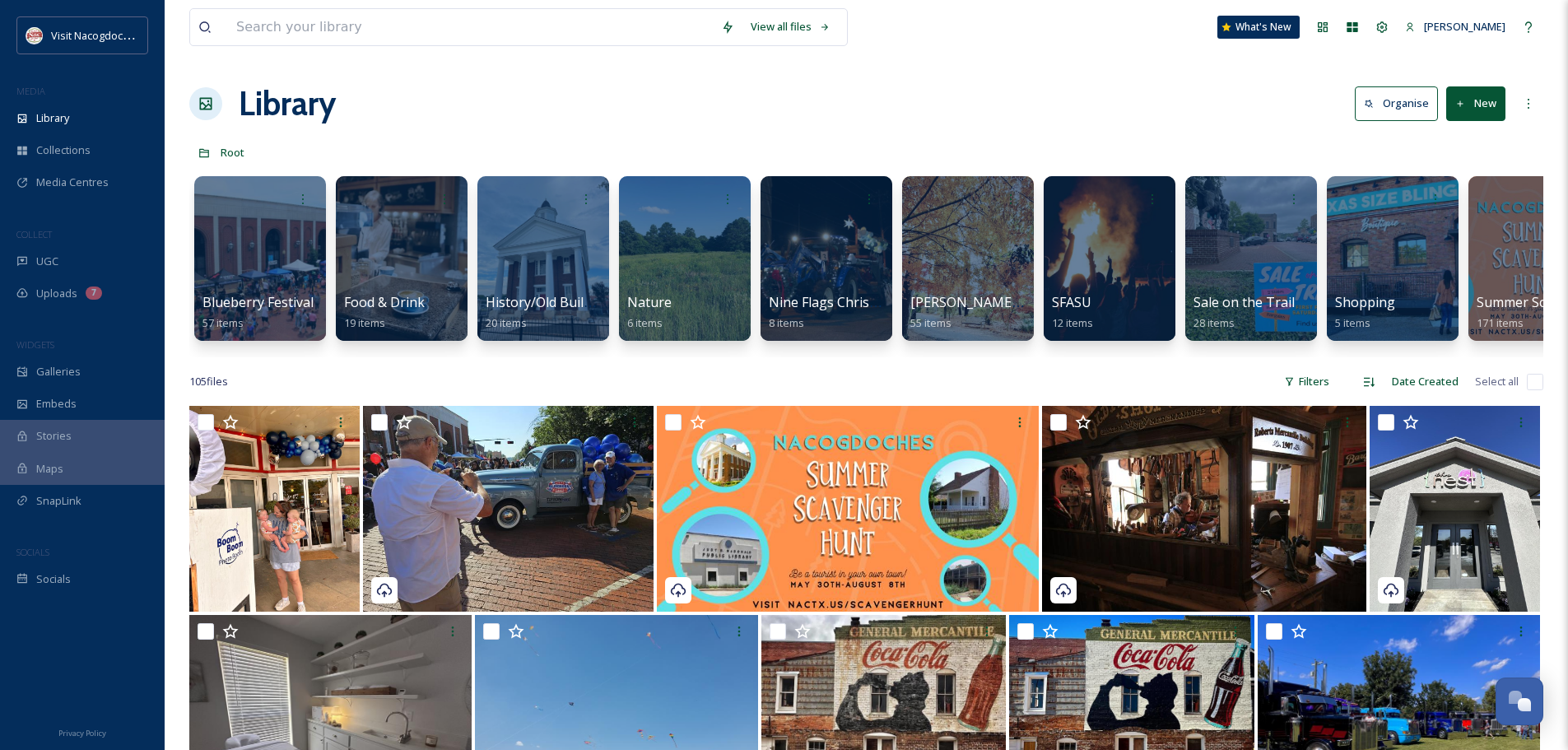
click at [445, 113] on div "Library Organise New" at bounding box center [866, 104] width 1353 height 50
click at [109, 266] on div "UGC" at bounding box center [82, 262] width 165 height 32
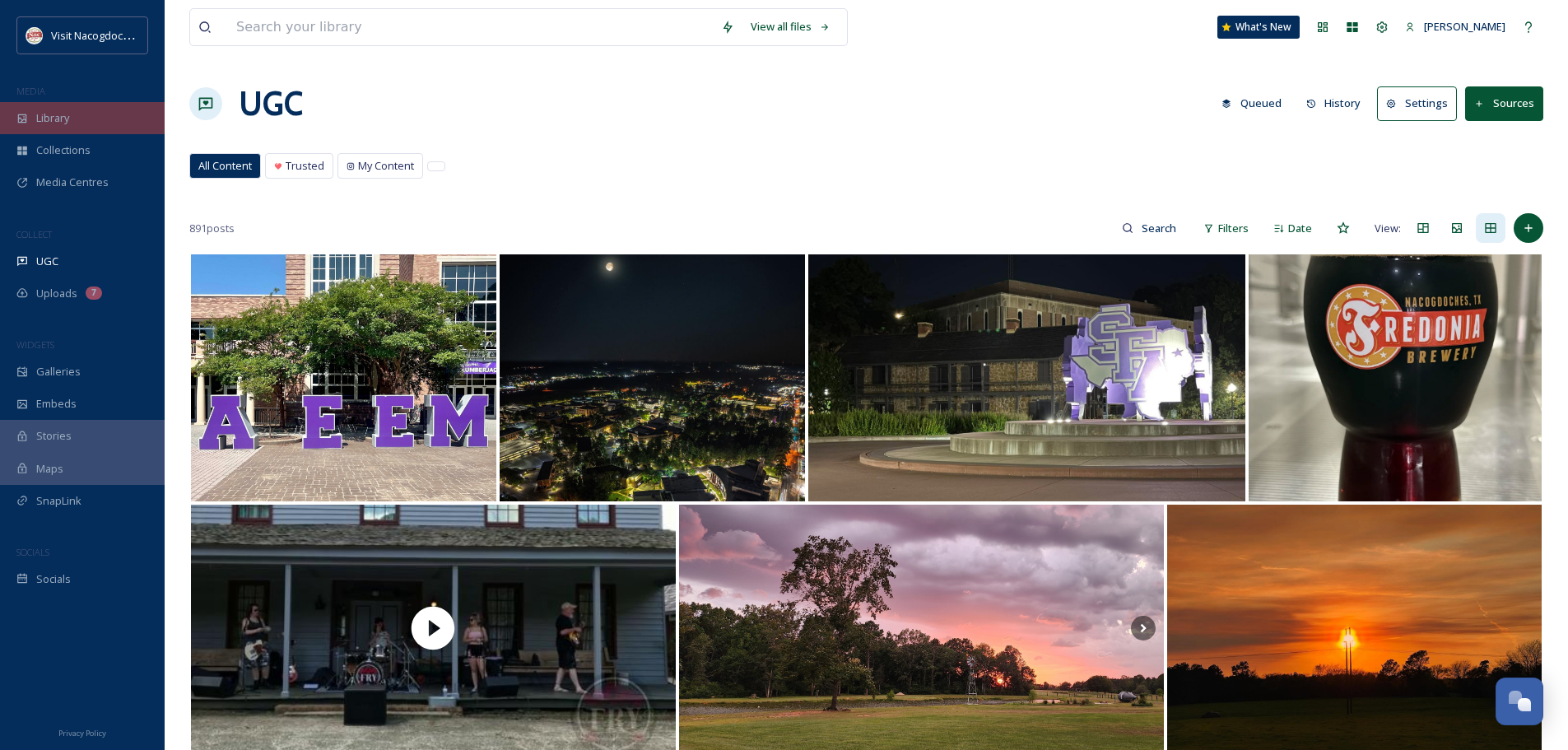
click at [98, 119] on div "Library" at bounding box center [82, 118] width 165 height 32
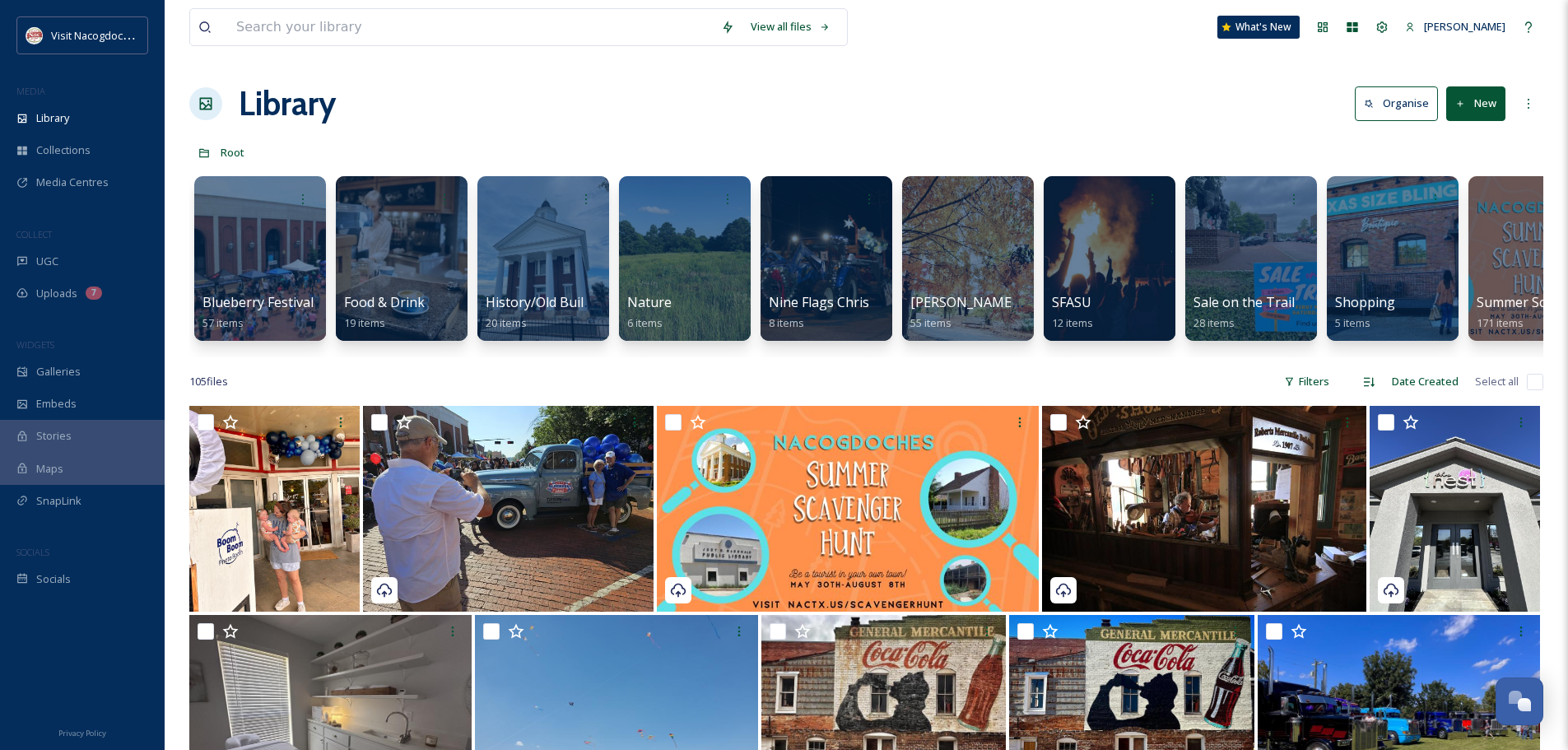
drag, startPoint x: 497, startPoint y: 356, endPoint x: 946, endPoint y: 363, distance: 449.1
click at [946, 357] on div "Blueberry Festival 57 items Food & Drink 19 items History/Old Buildings 20 item…" at bounding box center [866, 262] width 1353 height 190
click at [102, 190] on span "Media Centres" at bounding box center [73, 183] width 73 height 16
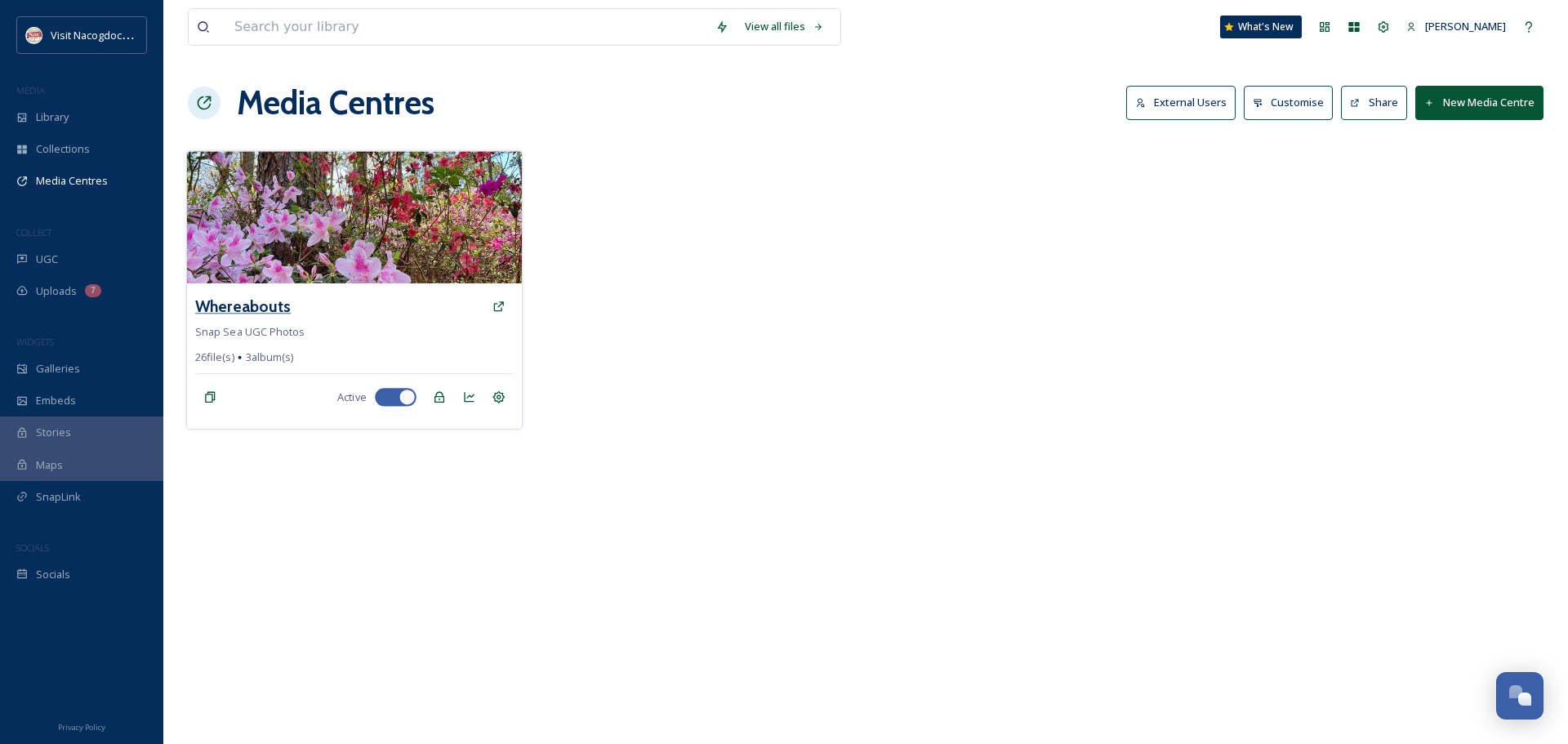
click at [242, 305] on h3 "Whereabouts" at bounding box center [243, 306] width 96 height 24
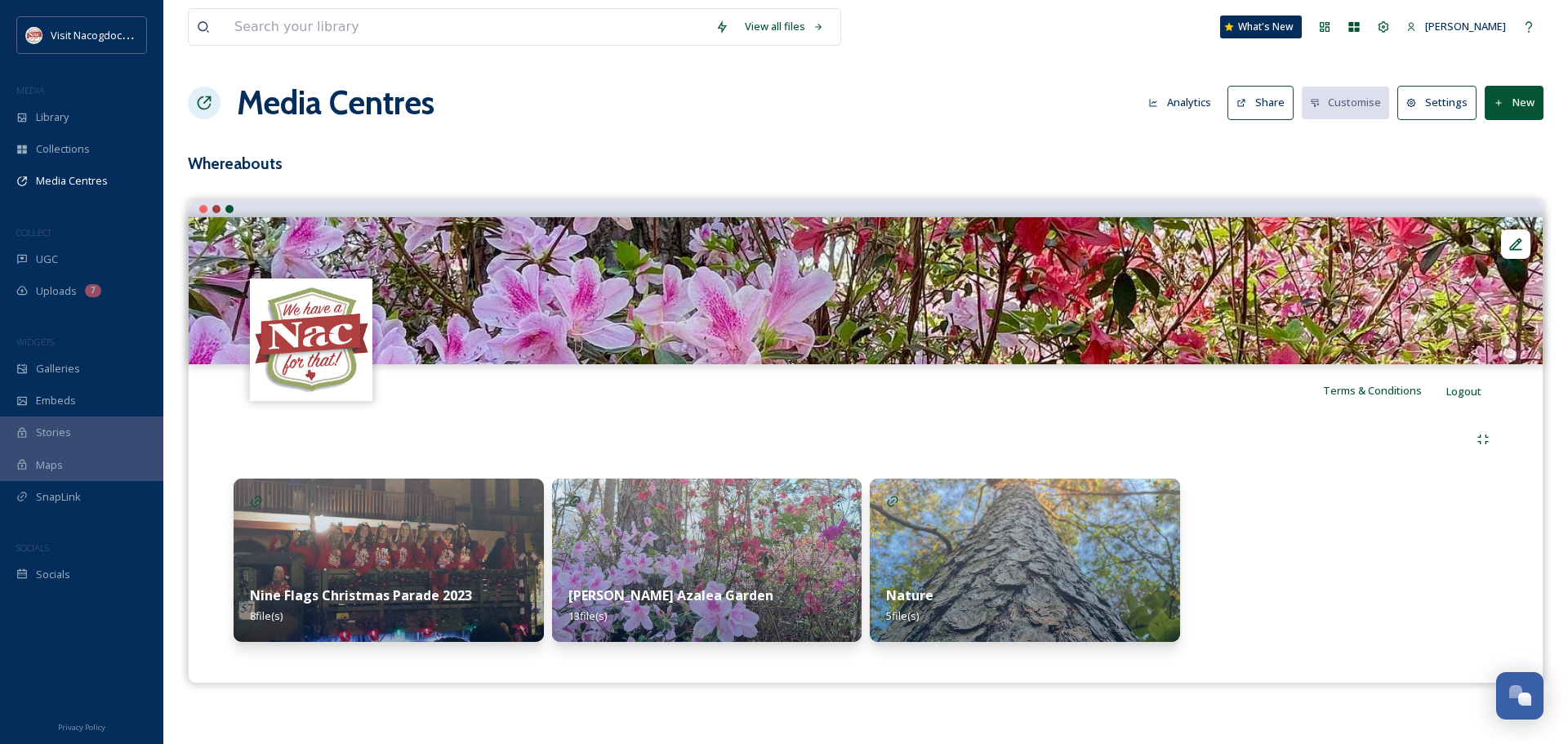
click at [702, 560] on img at bounding box center [707, 560] width 310 height 164
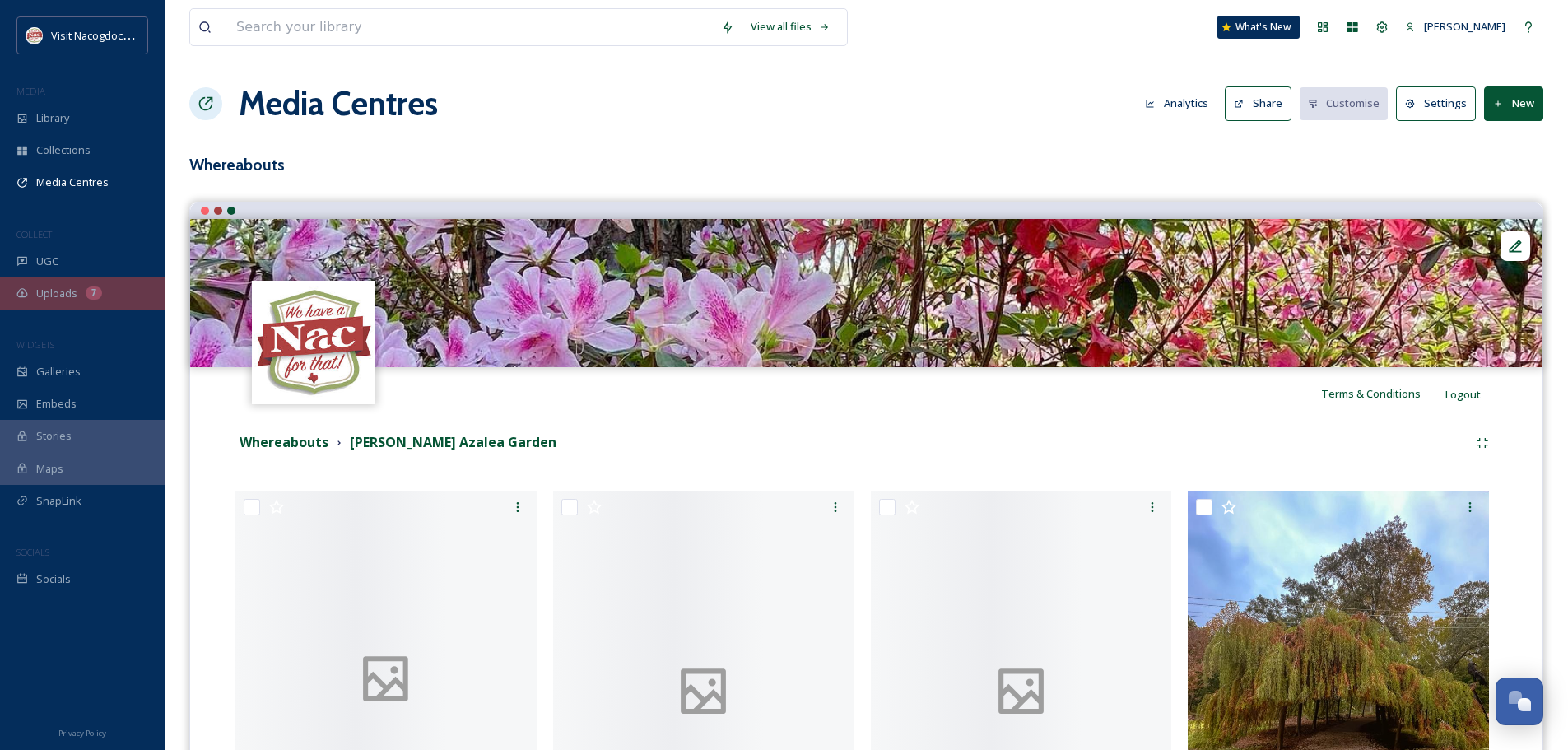
click at [121, 305] on div "Uploads 7" at bounding box center [82, 293] width 165 height 32
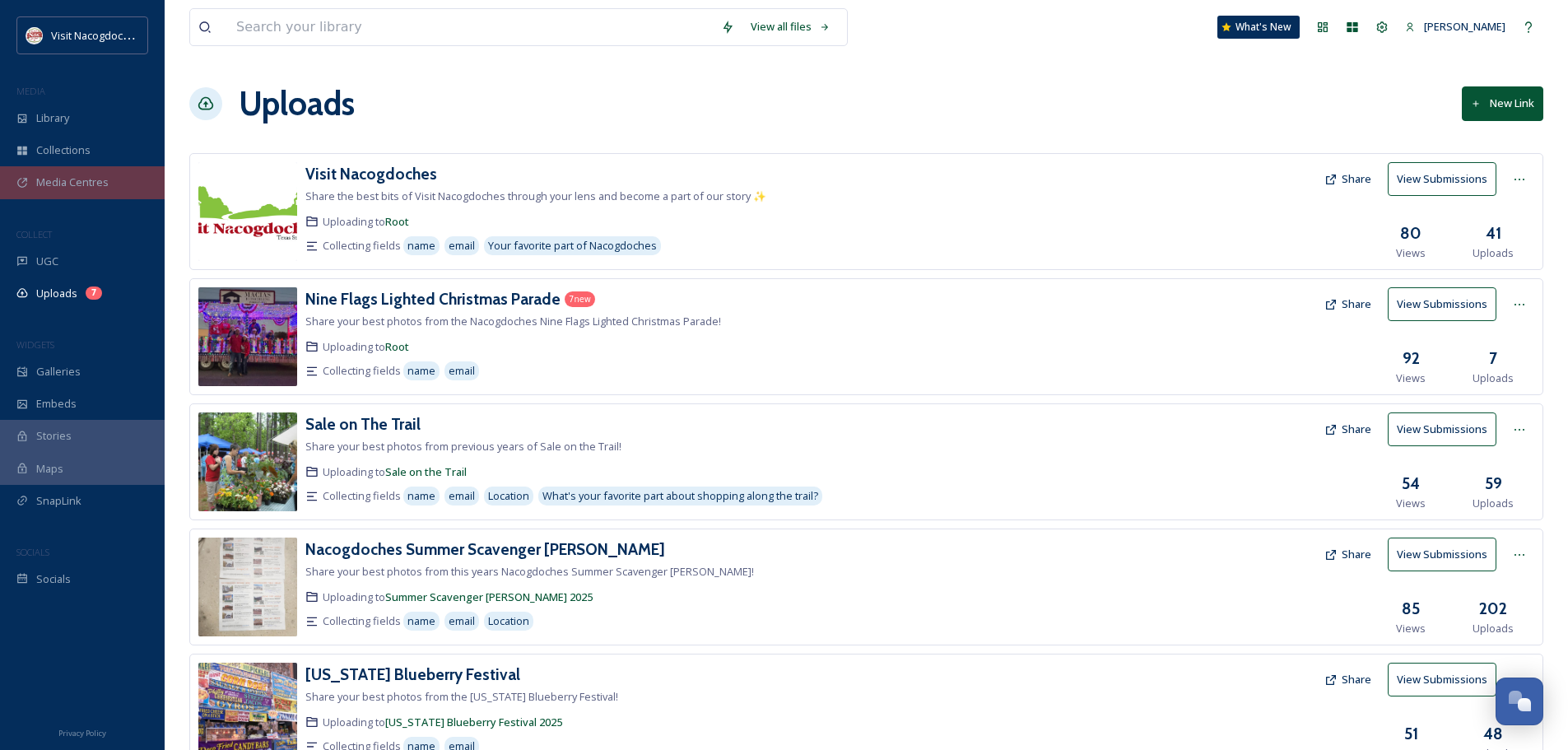
click at [94, 175] on span "Media Centres" at bounding box center [73, 183] width 73 height 16
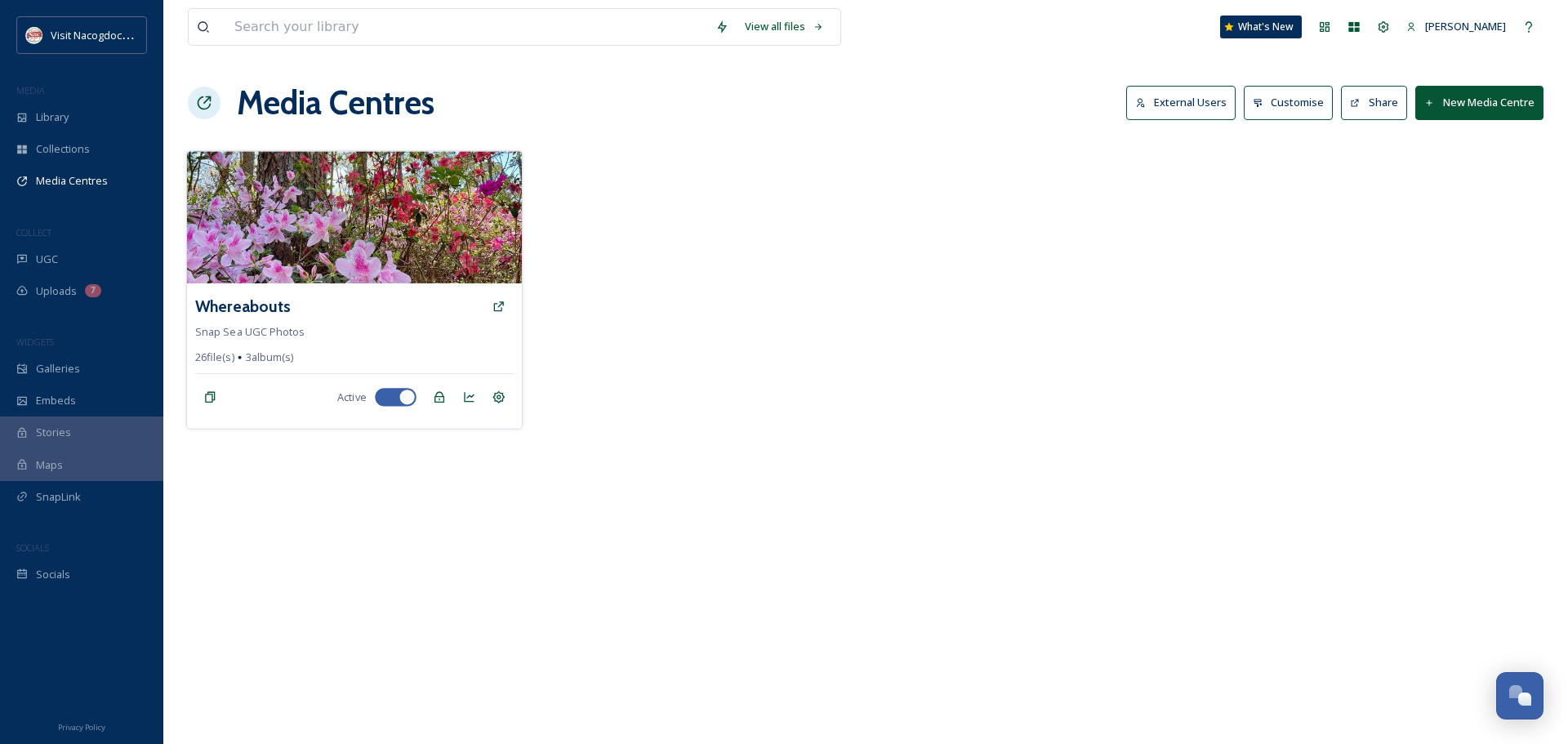
click at [355, 174] on img at bounding box center [354, 217] width 335 height 132
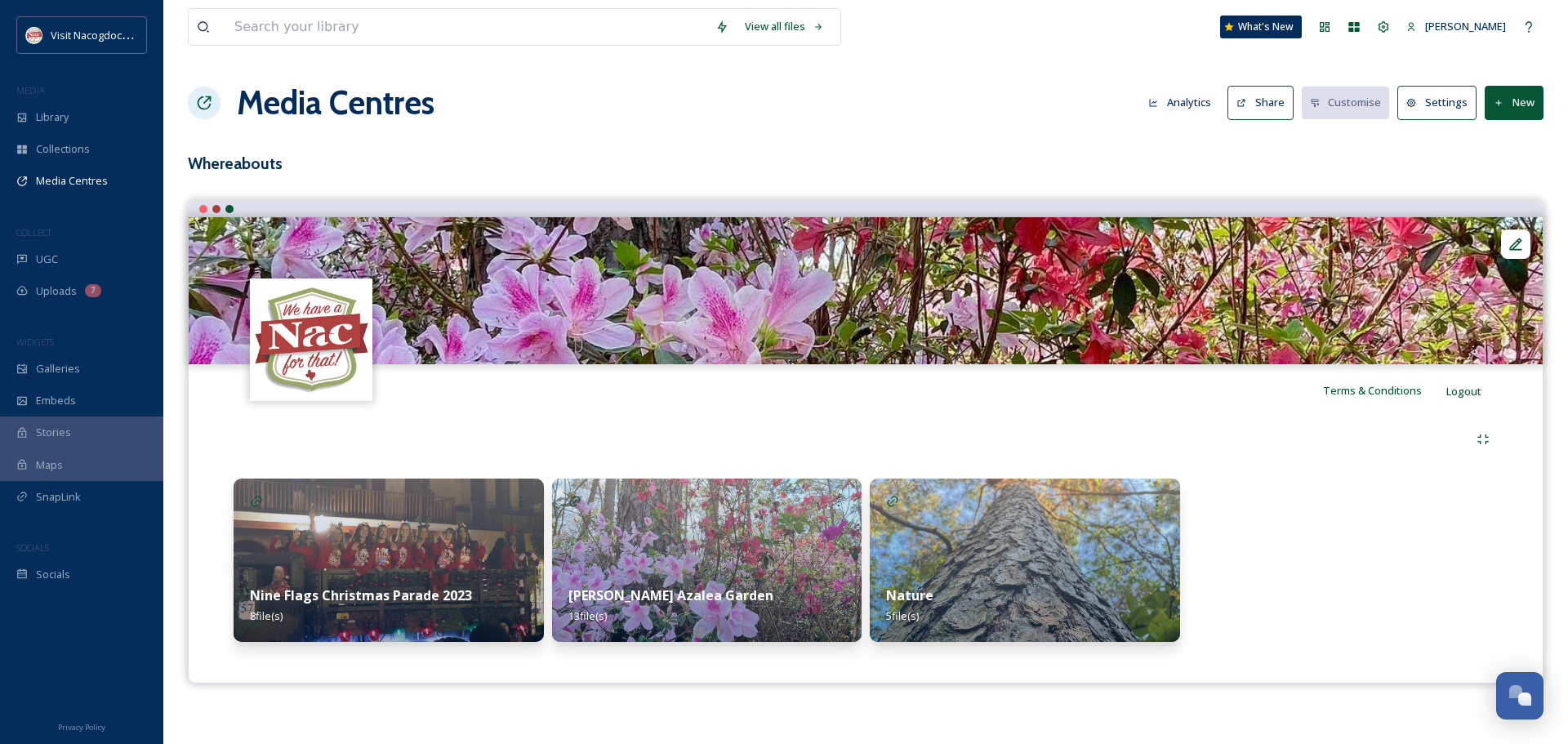
click at [375, 569] on div "Nine Flags Christmas Parade 2023 8 file(s)" at bounding box center [389, 605] width 310 height 73
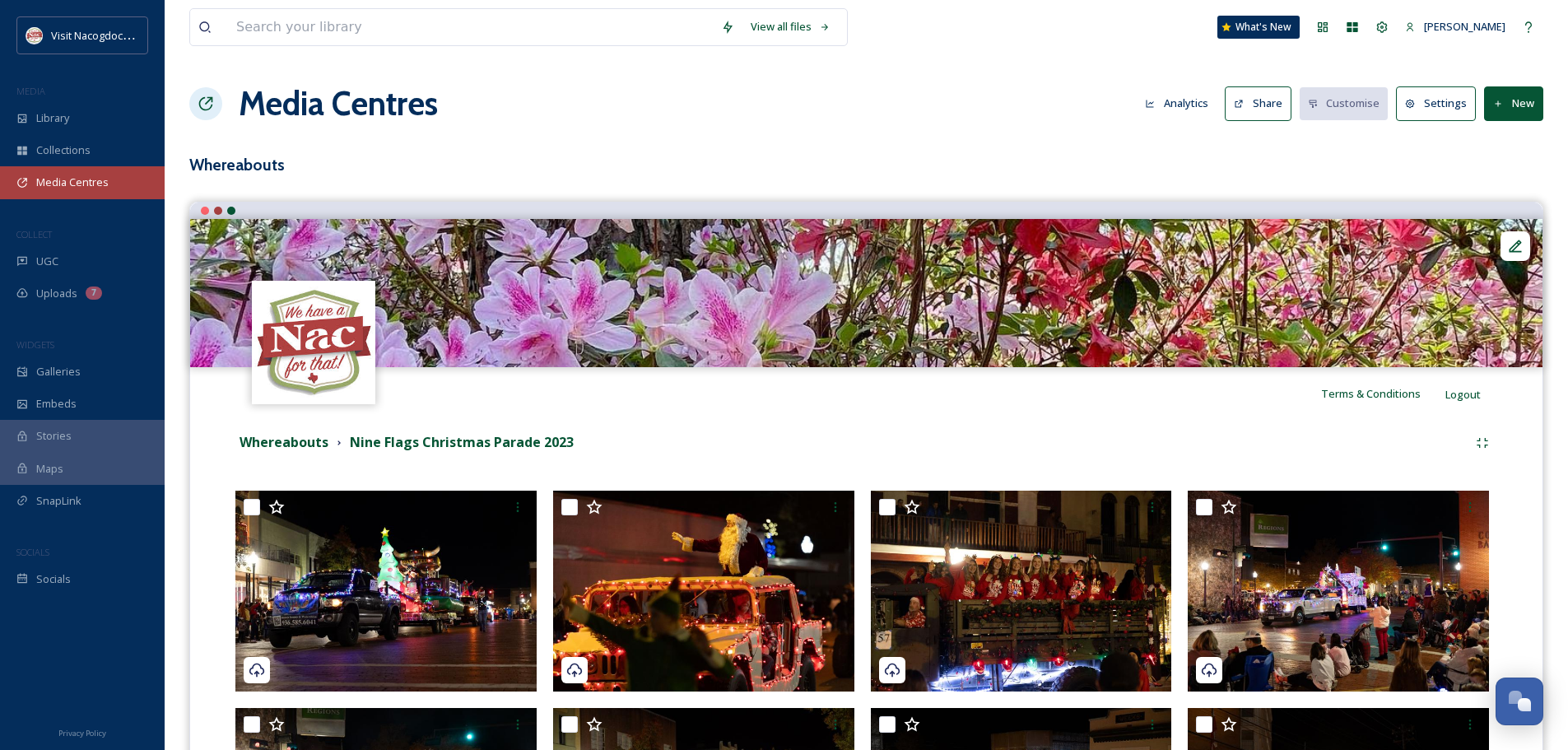
click at [101, 190] on span "Media Centres" at bounding box center [73, 183] width 73 height 16
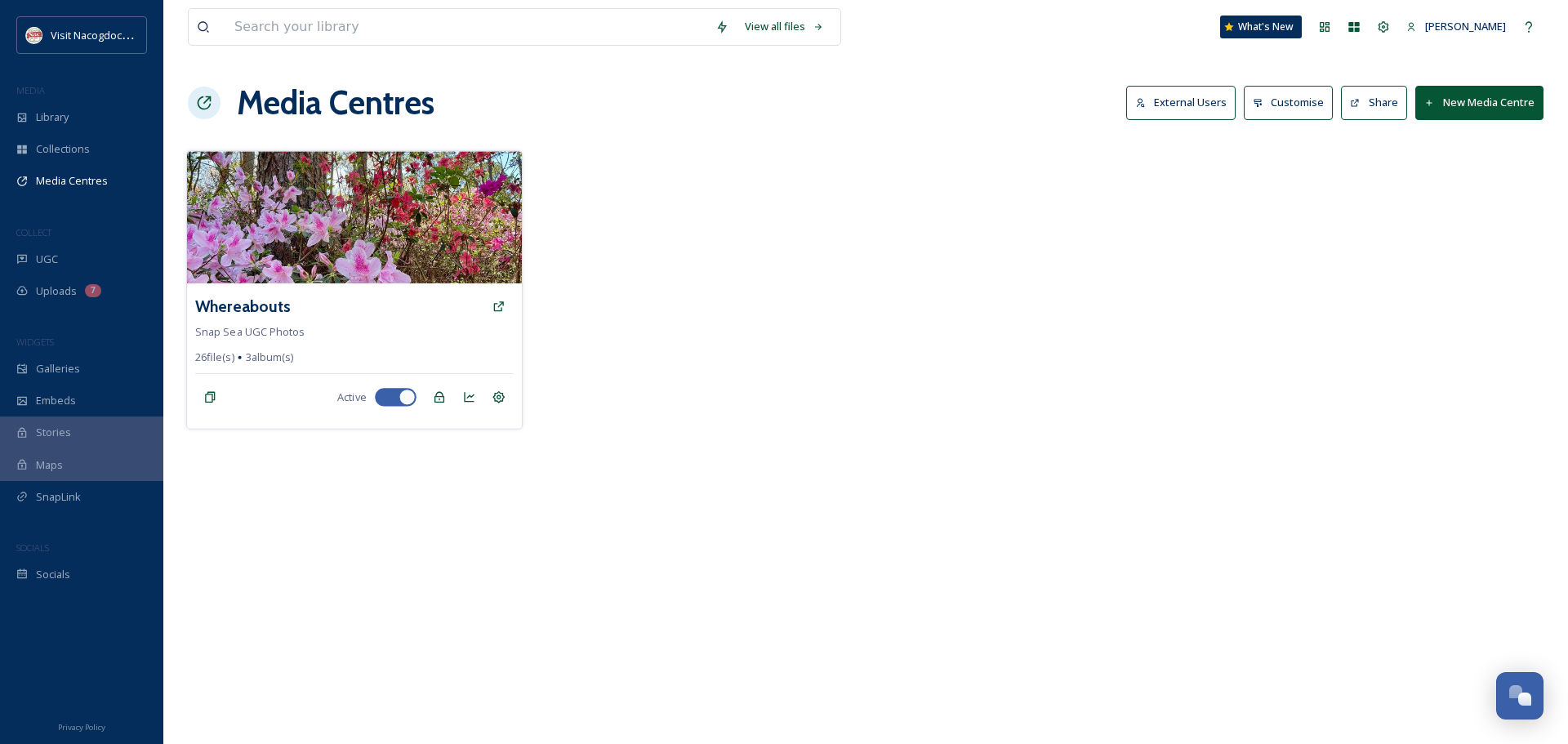
click at [354, 234] on img at bounding box center [354, 217] width 335 height 132
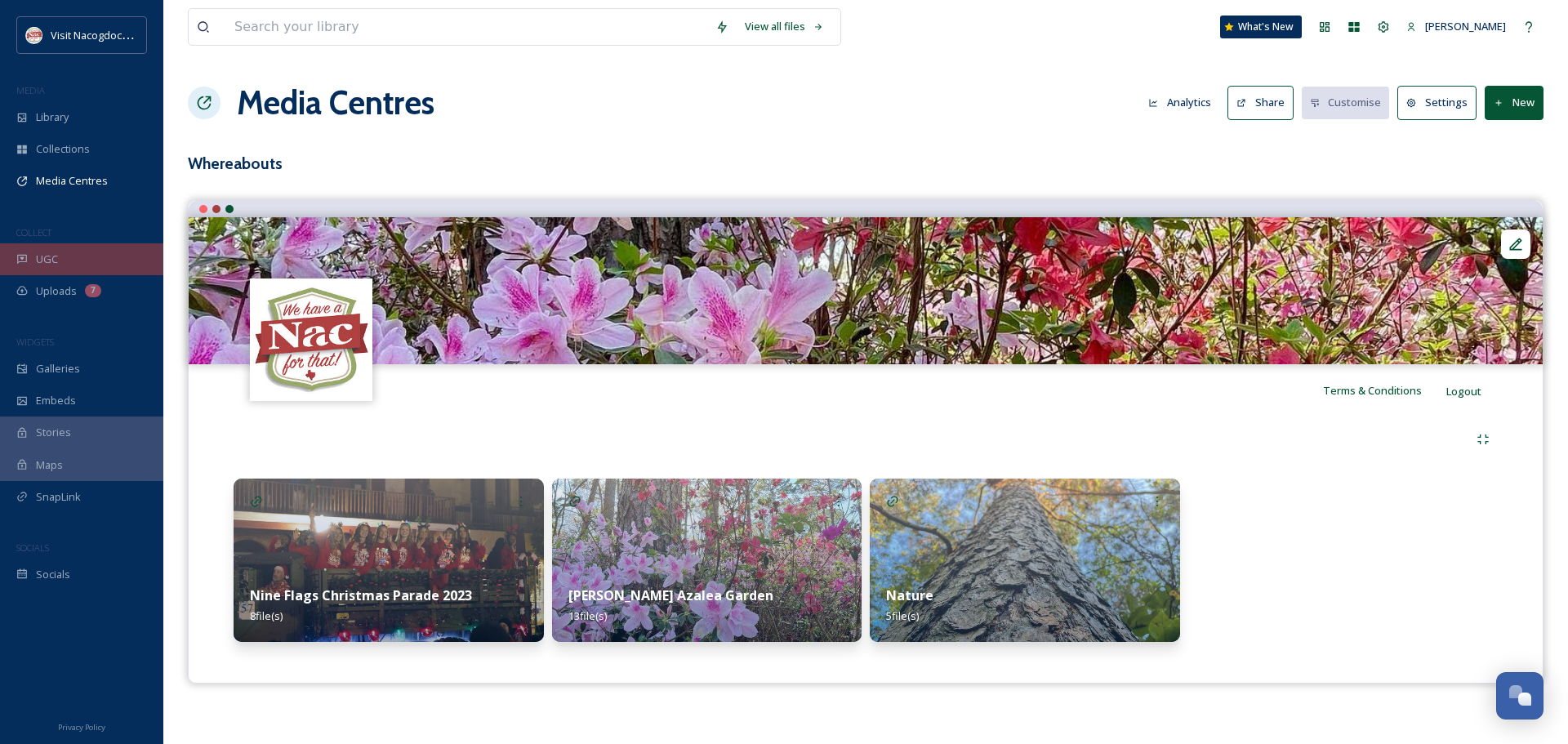
click at [66, 266] on div "UGC" at bounding box center [82, 259] width 164 height 32
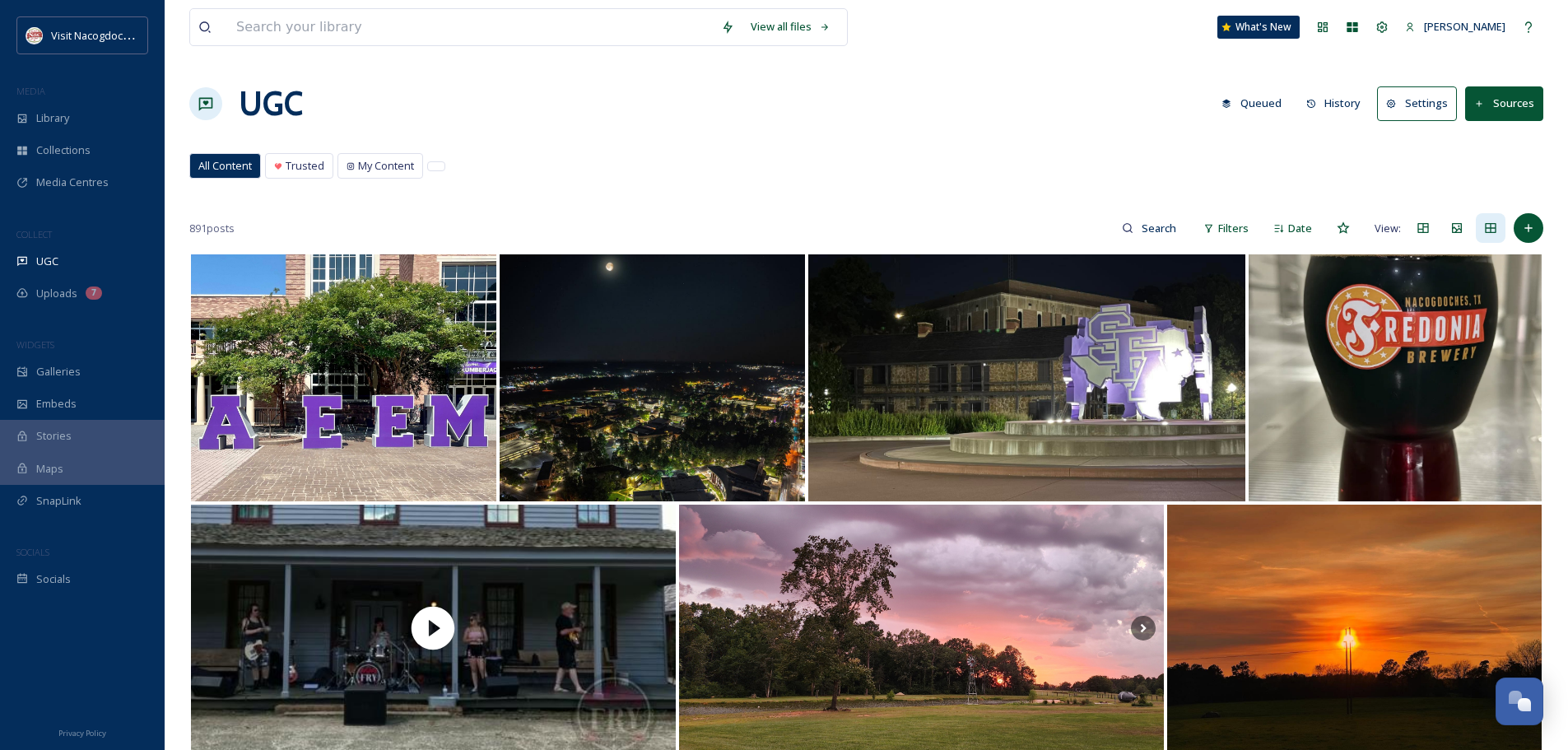
click at [79, 119] on div "Library" at bounding box center [82, 118] width 165 height 32
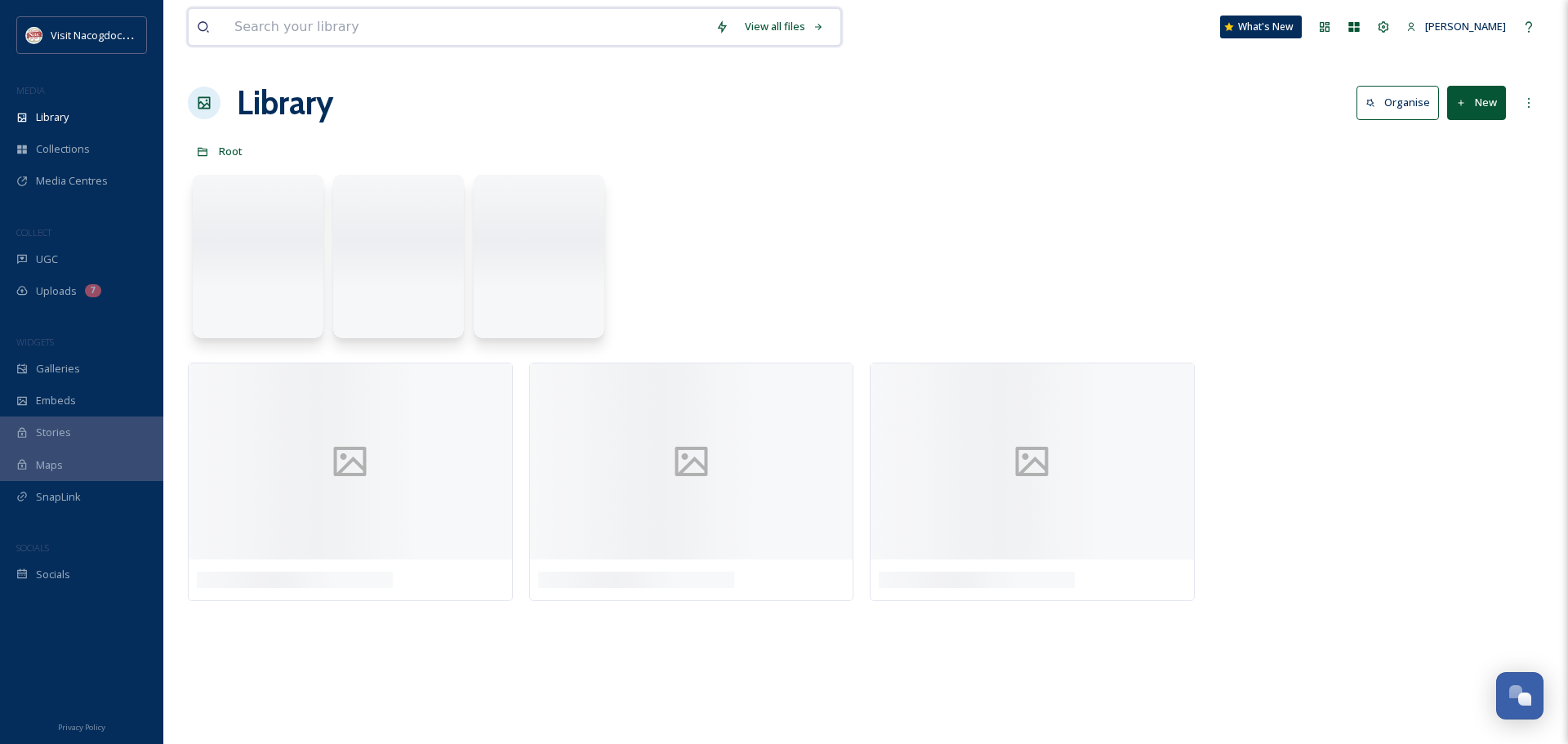
click at [319, 22] on input at bounding box center [466, 26] width 481 height 36
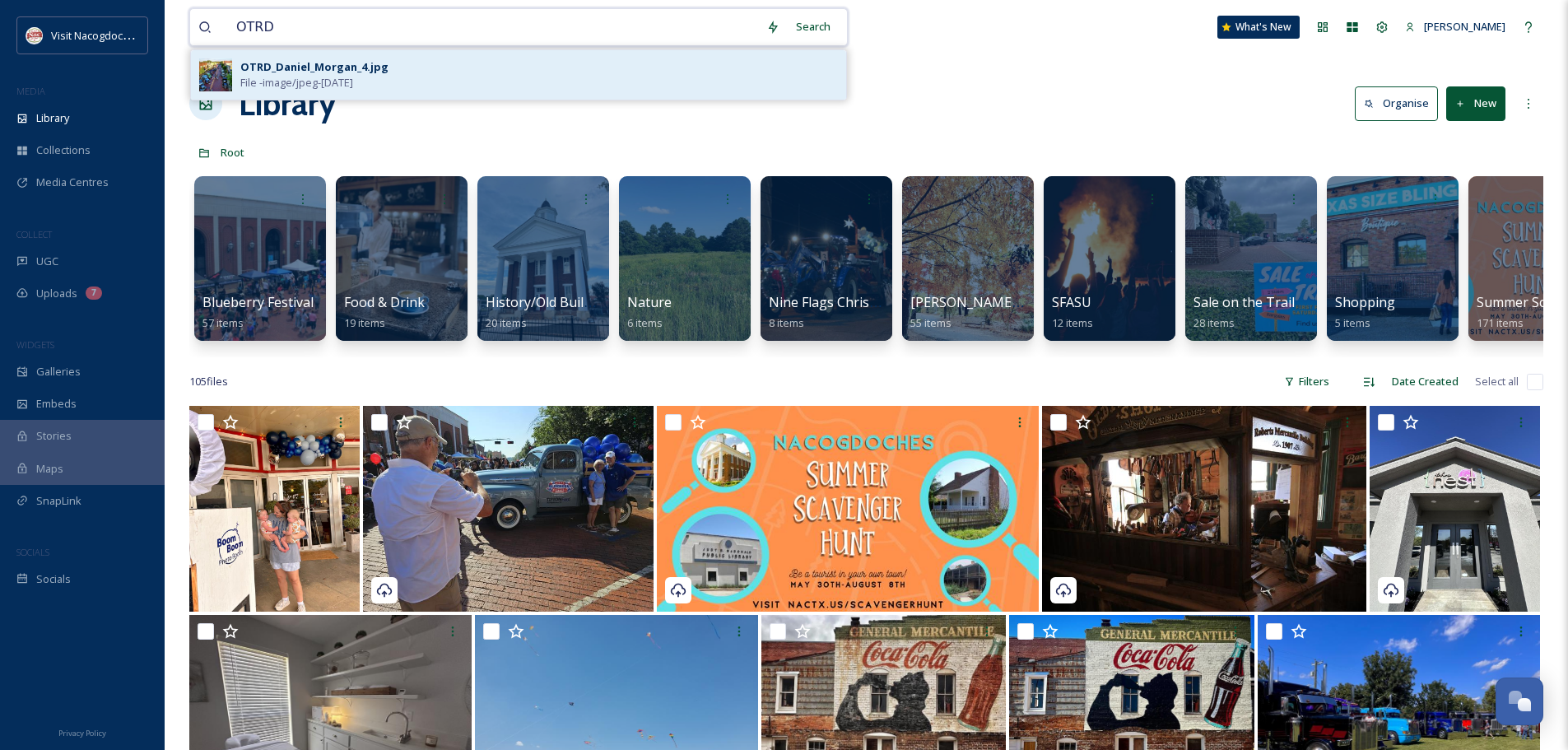
type input "OTRD"
click at [333, 87] on span "File - image/jpeg - [DATE]" at bounding box center [296, 82] width 113 height 16
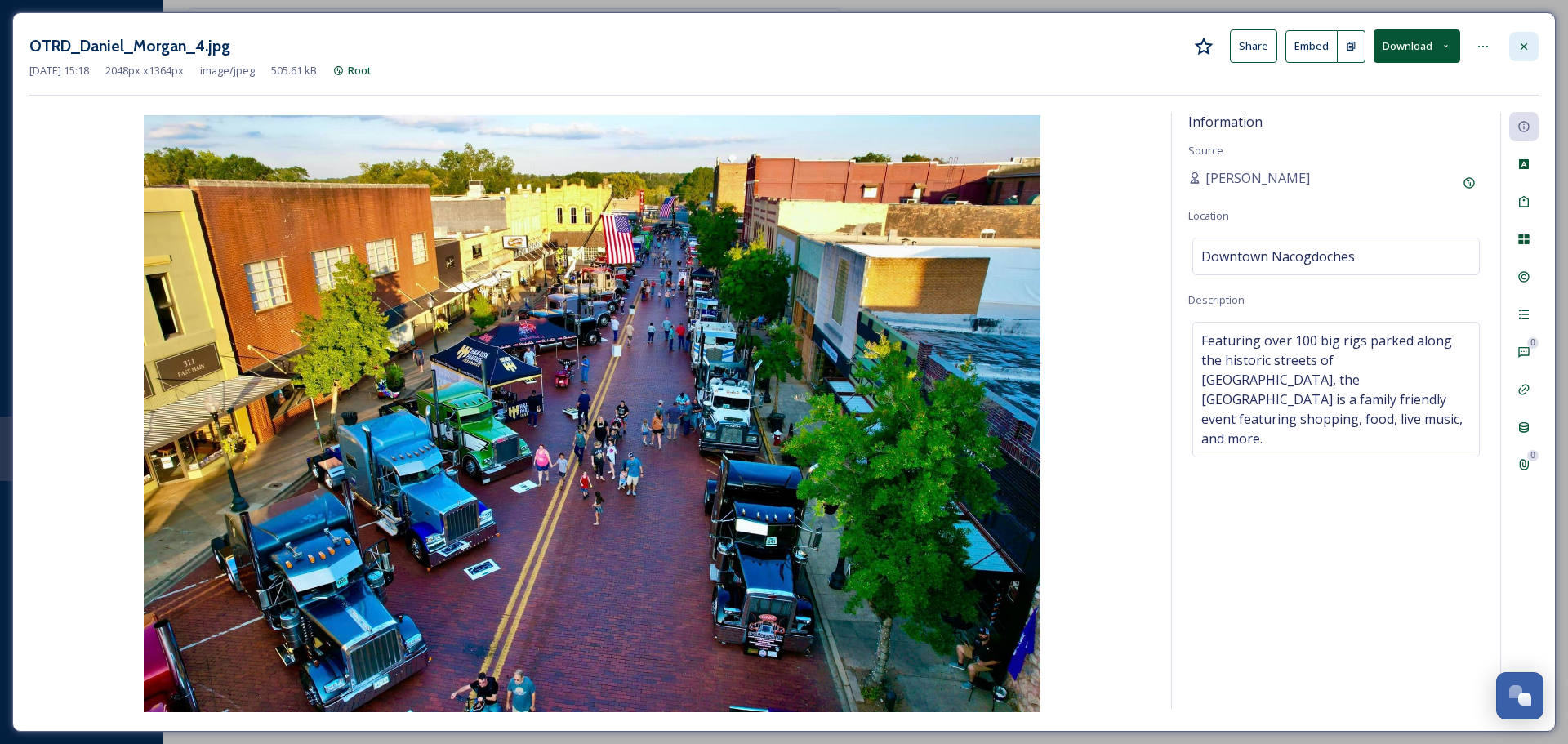
click at [1525, 48] on icon at bounding box center [1523, 46] width 13 height 13
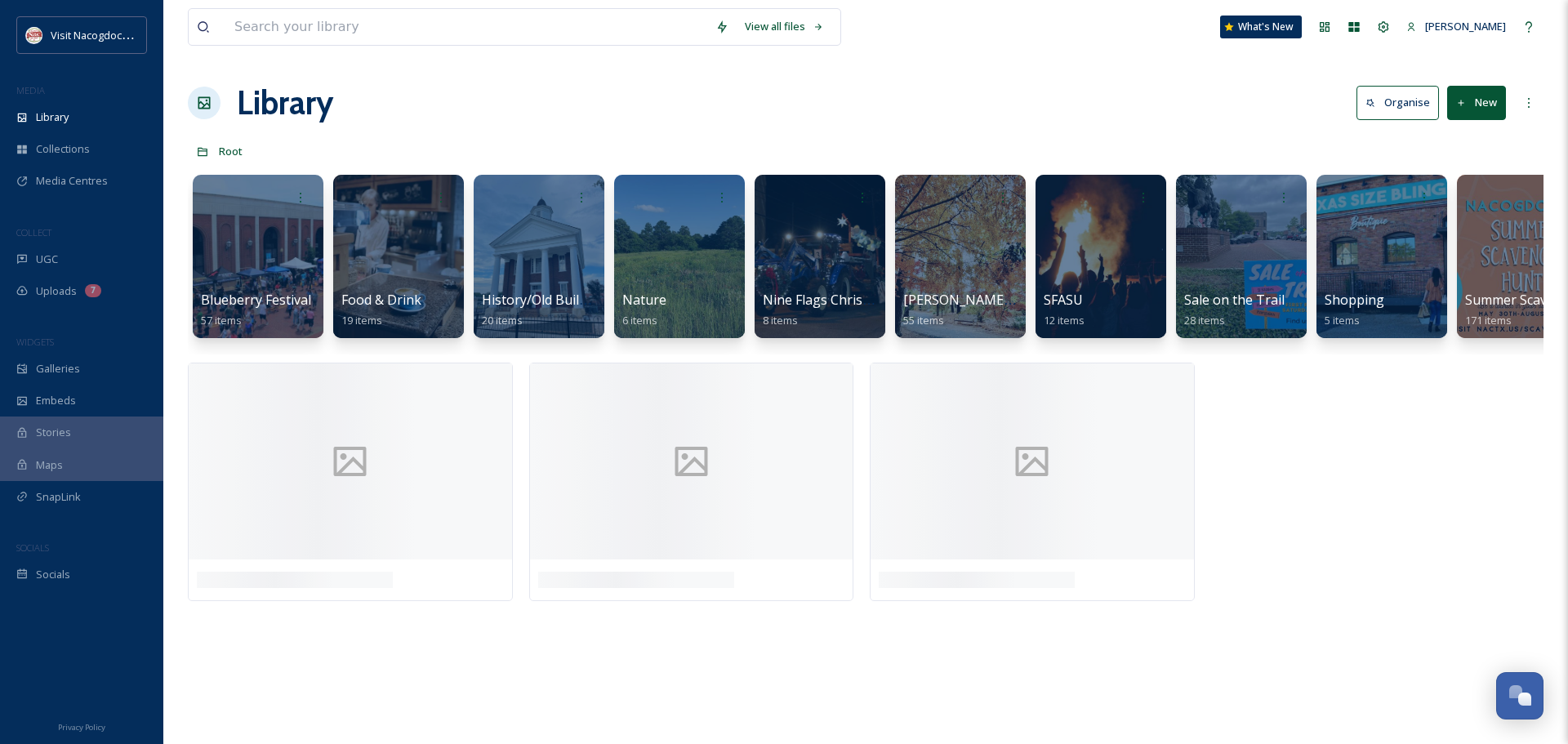
click at [703, 131] on div "View all files What's New [PERSON_NAME] Library Organise New Root Your Selectio…" at bounding box center [865, 372] width 1404 height 744
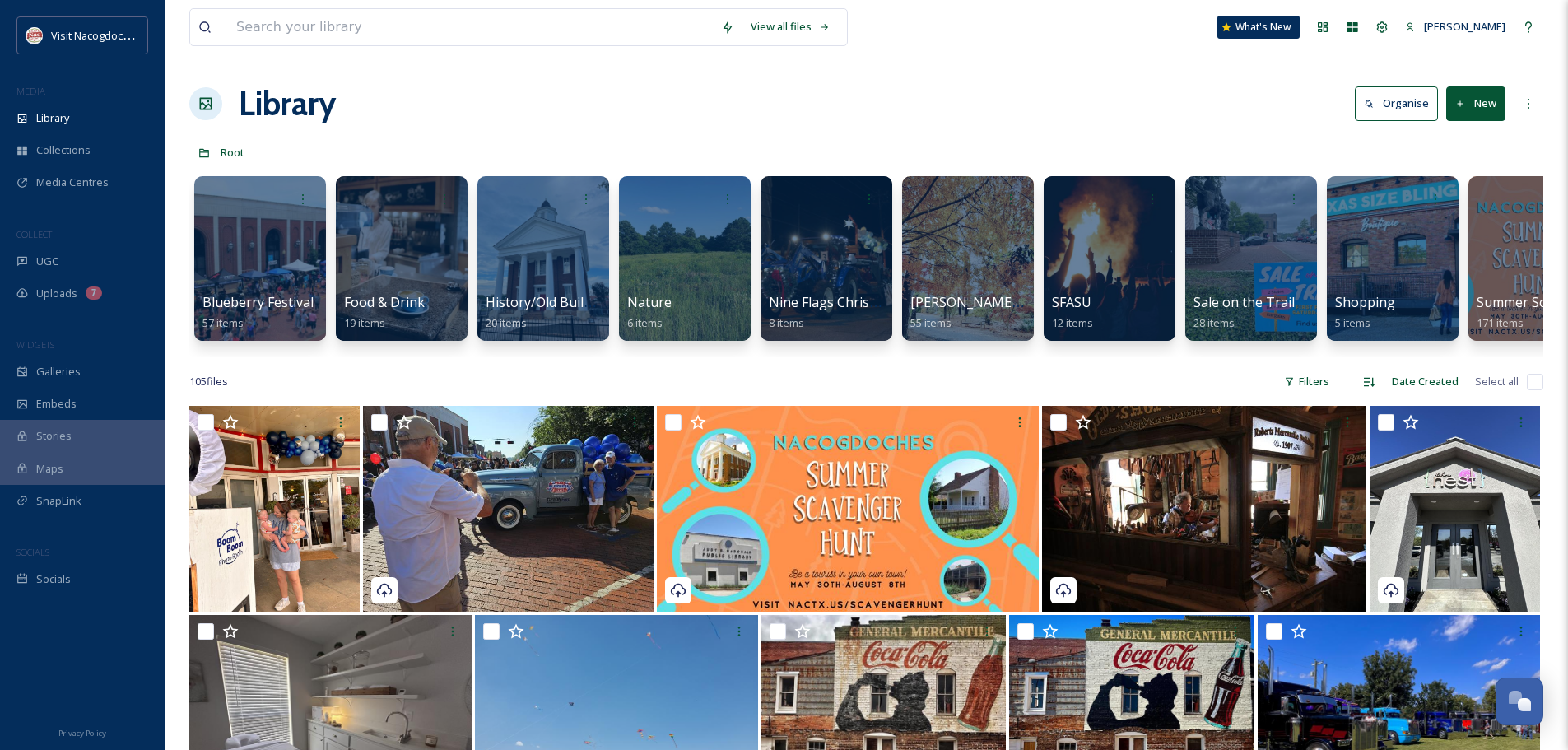
click at [558, 73] on div "View all files What's New [PERSON_NAME] Library Organise New Root Your Selectio…" at bounding box center [866, 746] width 1403 height 1492
click at [305, 112] on h1 "Library" at bounding box center [287, 104] width 98 height 50
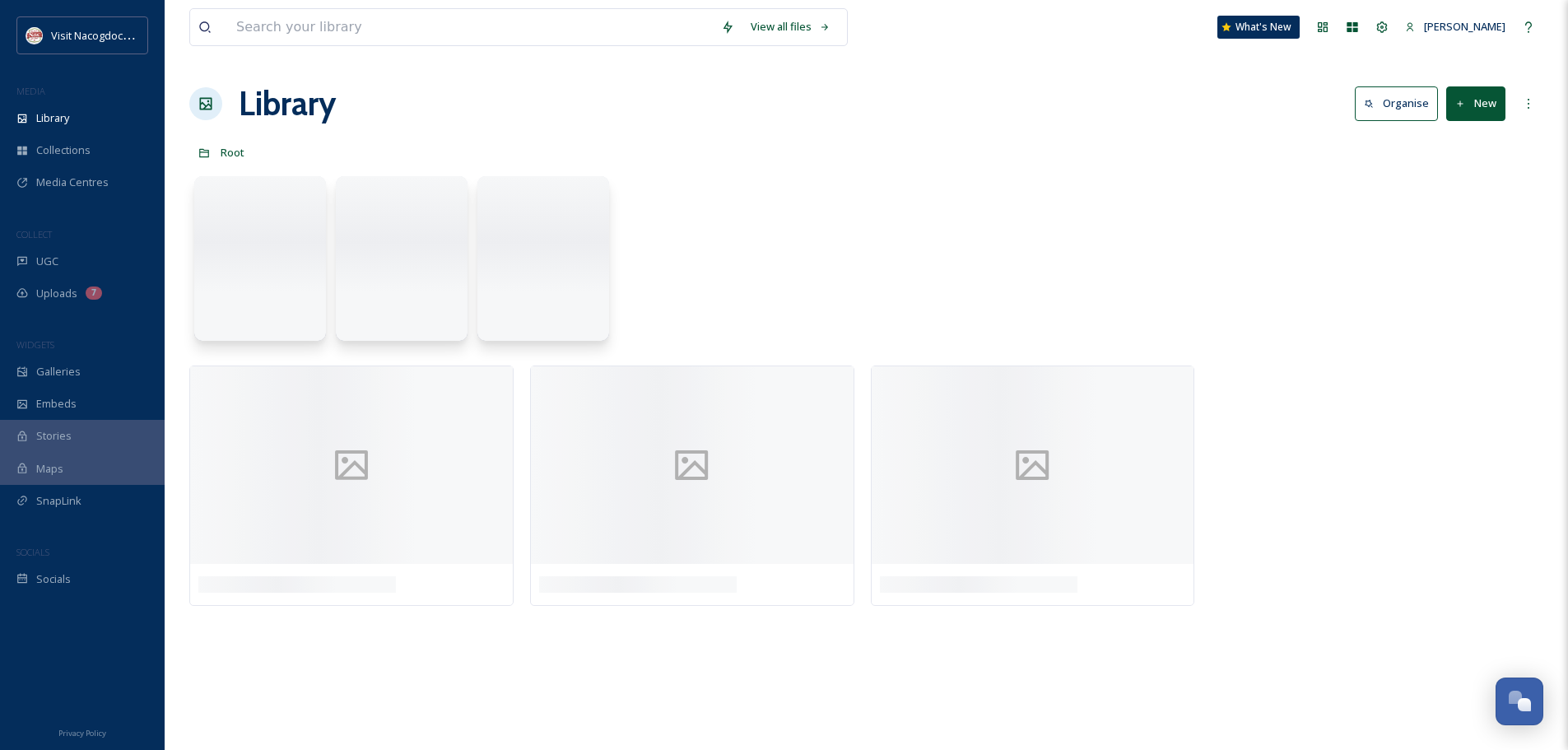
click at [305, 112] on h1 "Library" at bounding box center [287, 104] width 98 height 50
